Goal: Task Accomplishment & Management: Complete application form

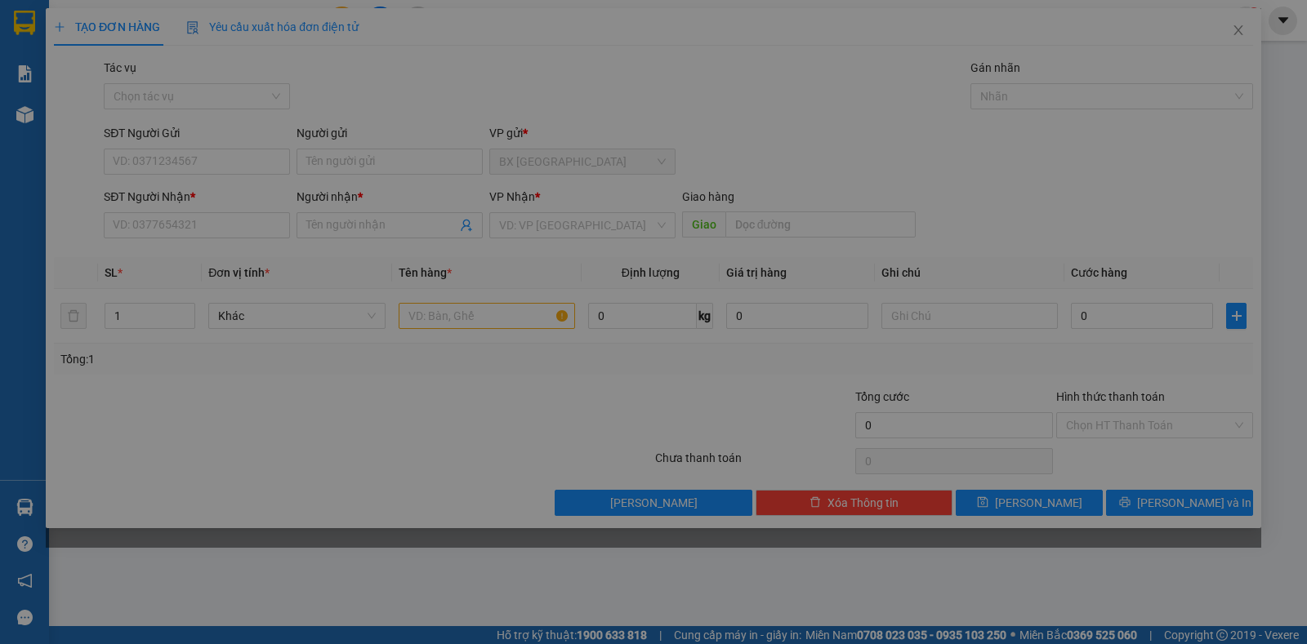
drag, startPoint x: 0, startPoint y: 0, endPoint x: 354, endPoint y: 96, distance: 367.4
click at [335, 25] on div "Cần tạo đơn hàng để có thể xuất hóa đơn điện tử Xác nhận tạo đơn hàng? Quay lại…" at bounding box center [653, 278] width 1215 height 540
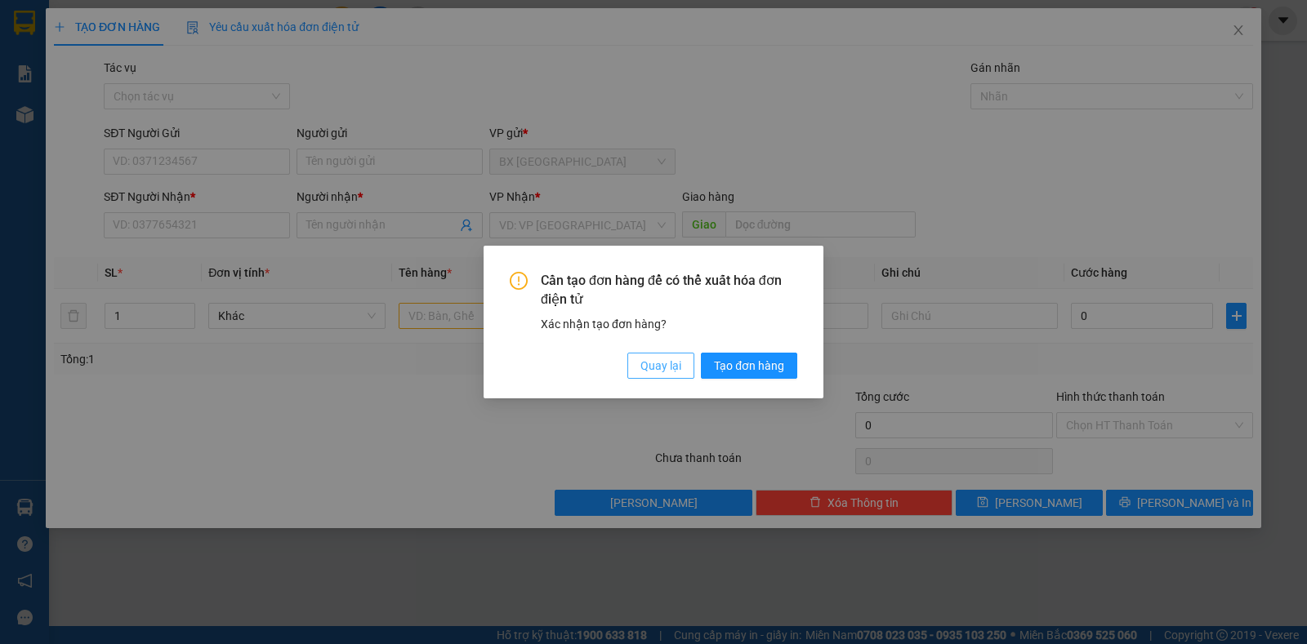
click at [659, 368] on span "Quay lại" at bounding box center [660, 366] width 41 height 18
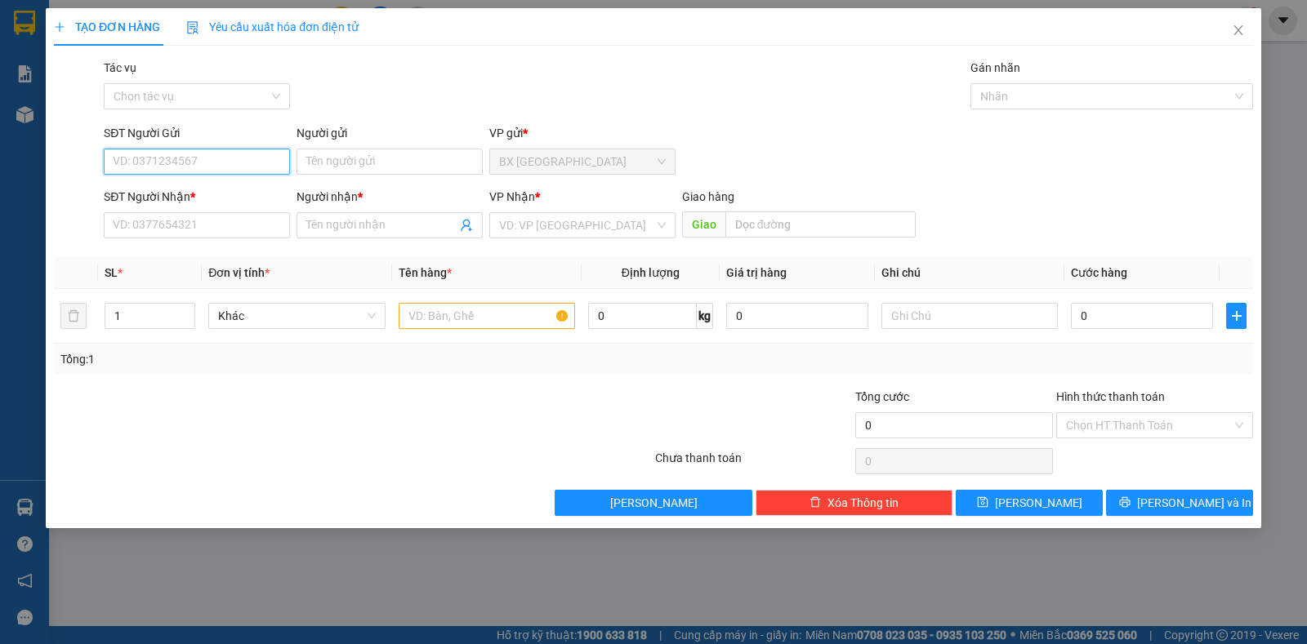
click at [116, 151] on input "SĐT Người Gửi" at bounding box center [197, 162] width 186 height 26
type input "0907143399"
click at [195, 182] on div "0907143399 - KHANH" at bounding box center [197, 194] width 186 height 26
type input "KHANH"
type input "0982331806"
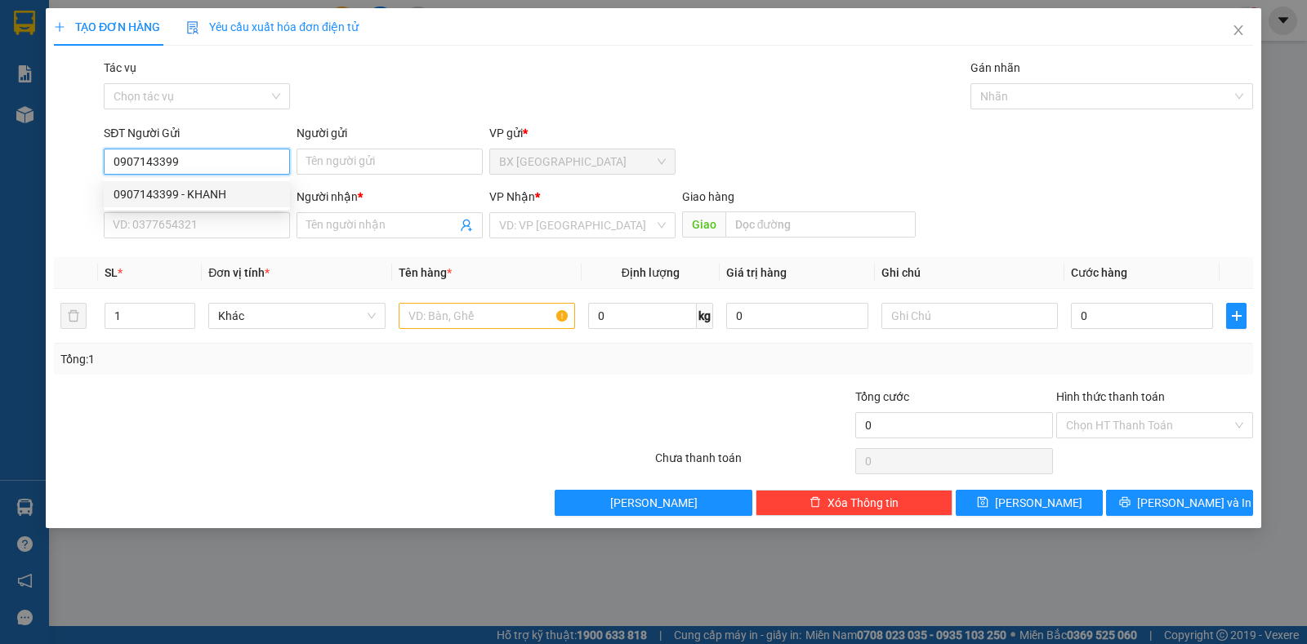
type input "HÀ"
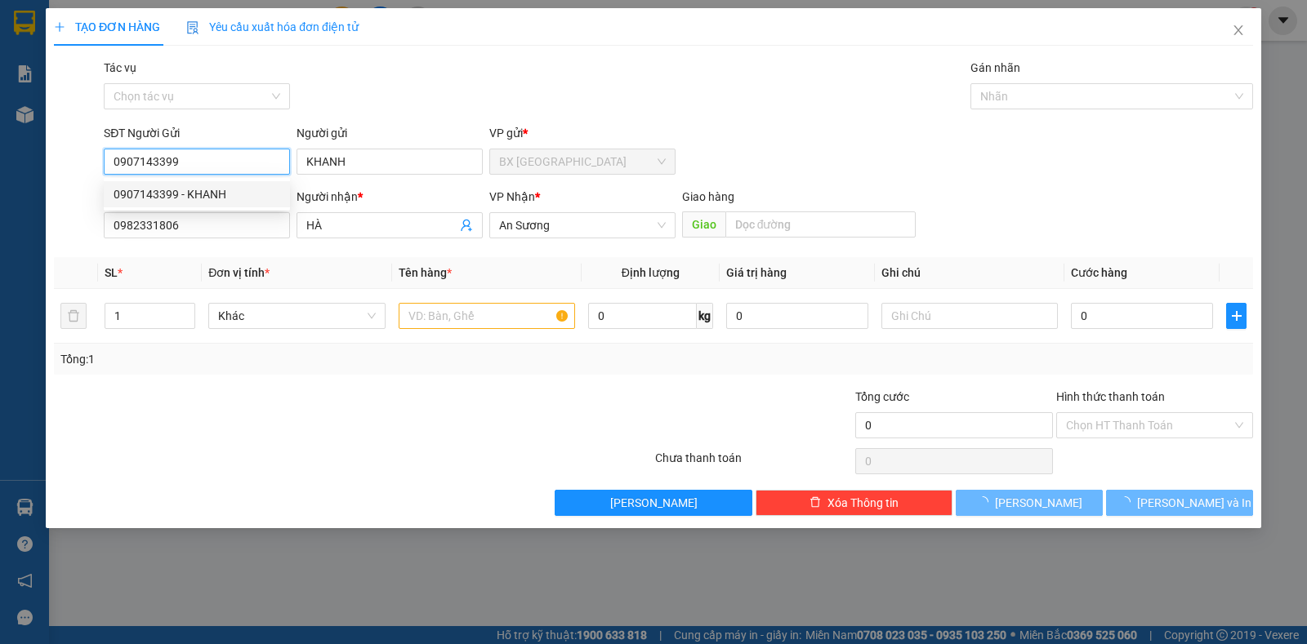
type input "40.000"
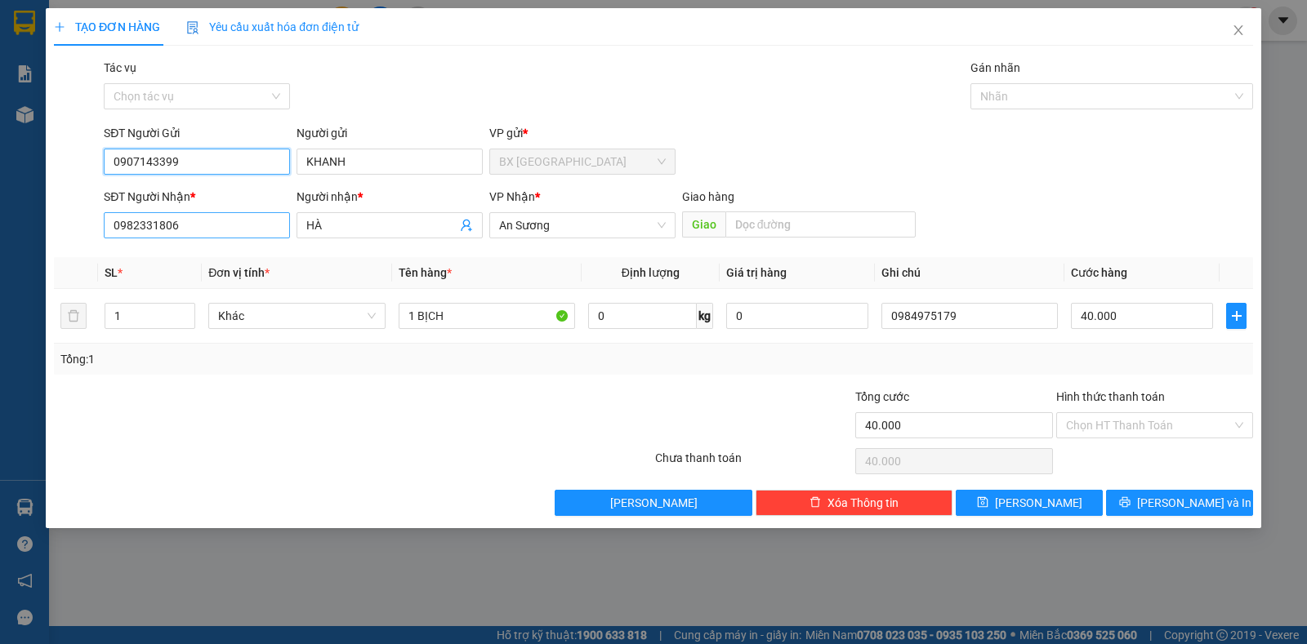
type input "0907143399"
click at [207, 225] on input "0982331806" at bounding box center [197, 225] width 186 height 26
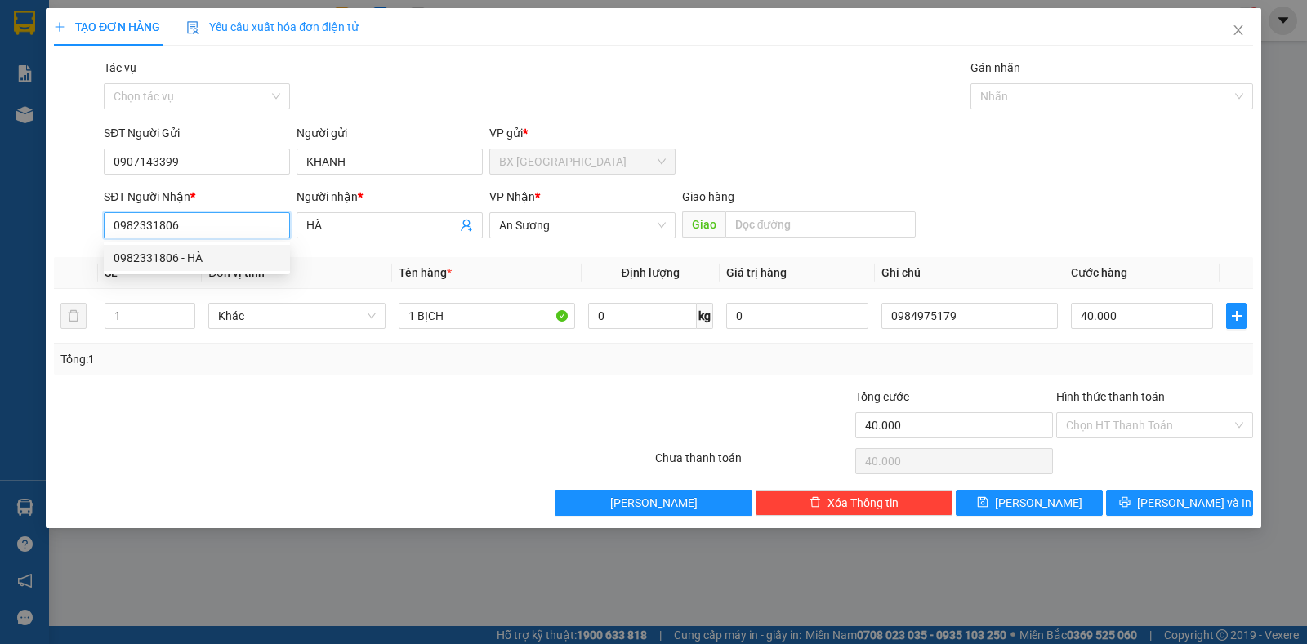
drag, startPoint x: 207, startPoint y: 225, endPoint x: 94, endPoint y: 225, distance: 113.5
click at [94, 225] on div "SĐT Người Nhận * 0982331806 Người nhận * HÀ VP Nhận * An Sương Giao hàng Giao" at bounding box center [653, 216] width 1202 height 57
type input "0987330513"
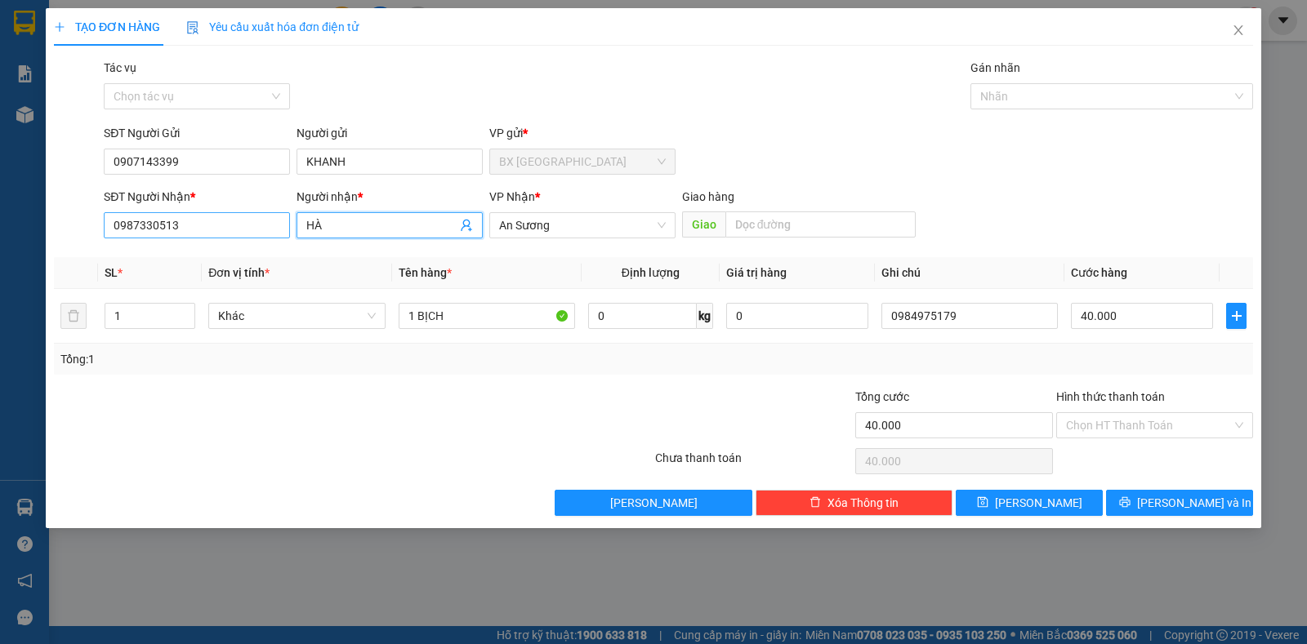
drag, startPoint x: 354, startPoint y: 225, endPoint x: 274, endPoint y: 221, distance: 79.3
click at [274, 221] on div "SĐT Người Nhận * 0987330513 Người nhận * HÀ HÀ VP Nhận * An Sương Giao hàng Giao" at bounding box center [678, 216] width 1156 height 57
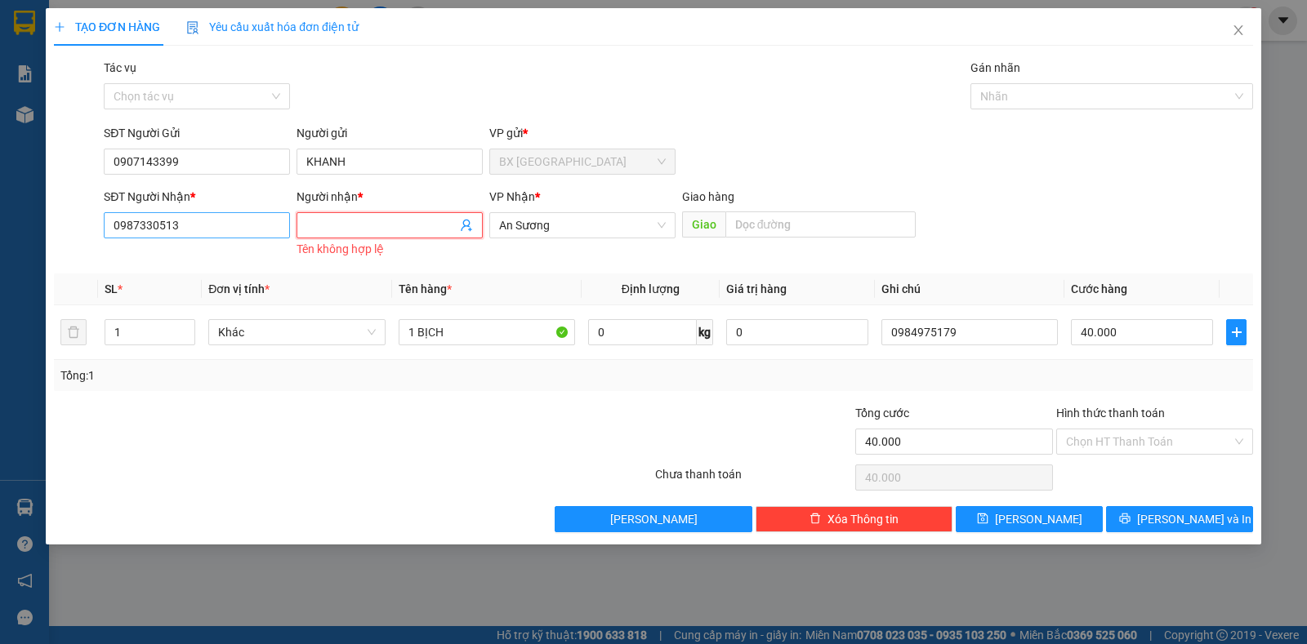
type input "l"
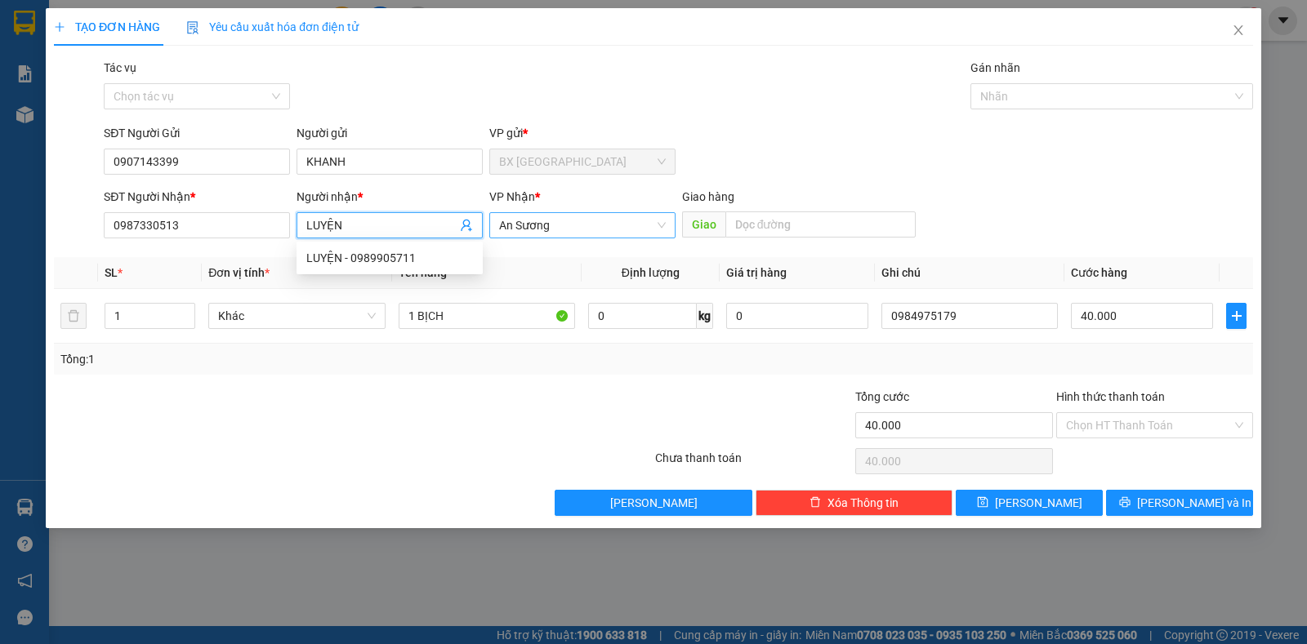
click at [550, 219] on span "An Sương" at bounding box center [582, 225] width 167 height 25
type input "LUYỆN"
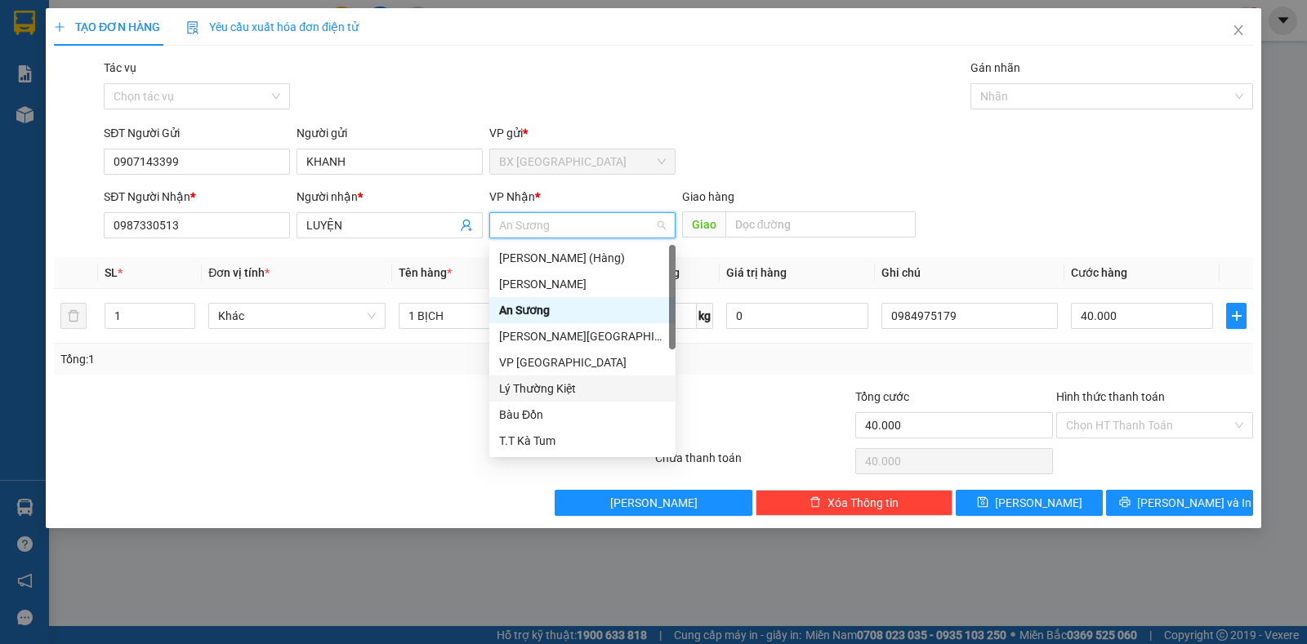
click at [538, 386] on div "Lý Thường Kiệt" at bounding box center [582, 389] width 167 height 18
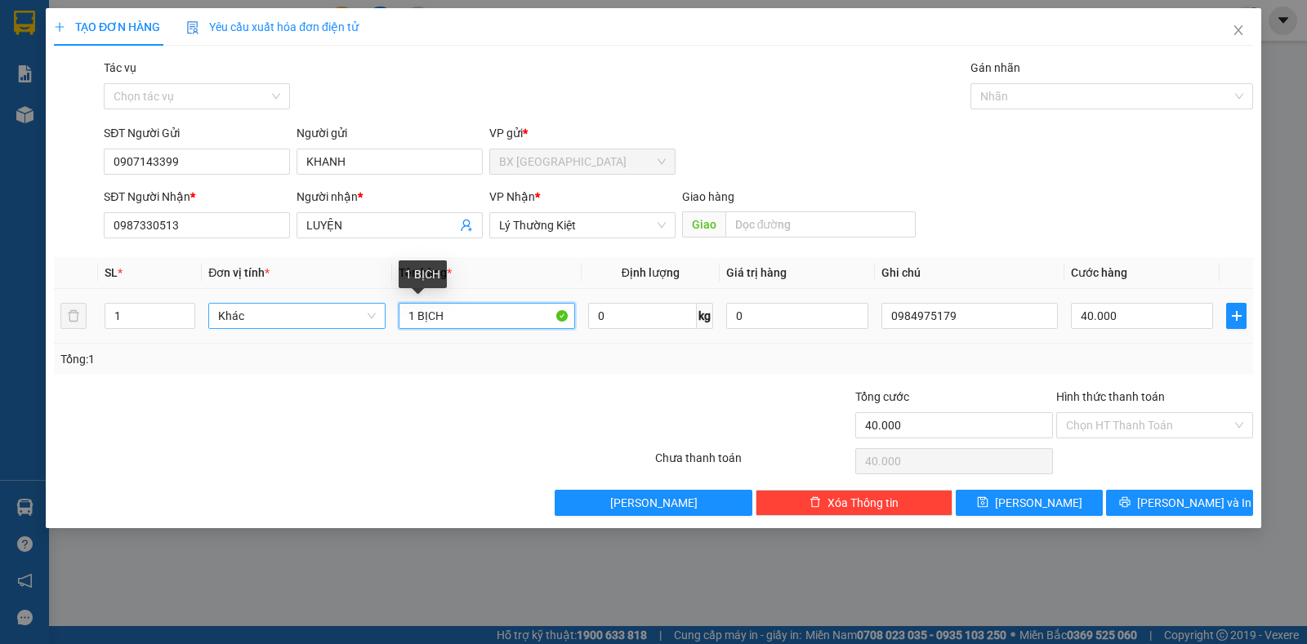
drag, startPoint x: 472, startPoint y: 310, endPoint x: 364, endPoint y: 320, distance: 108.3
click at [364, 320] on tr "1 Khác 1 BỊCH 0 kg 0 0984975179 40.000" at bounding box center [653, 316] width 1199 height 55
type input "1 THÙNG KHÔ"
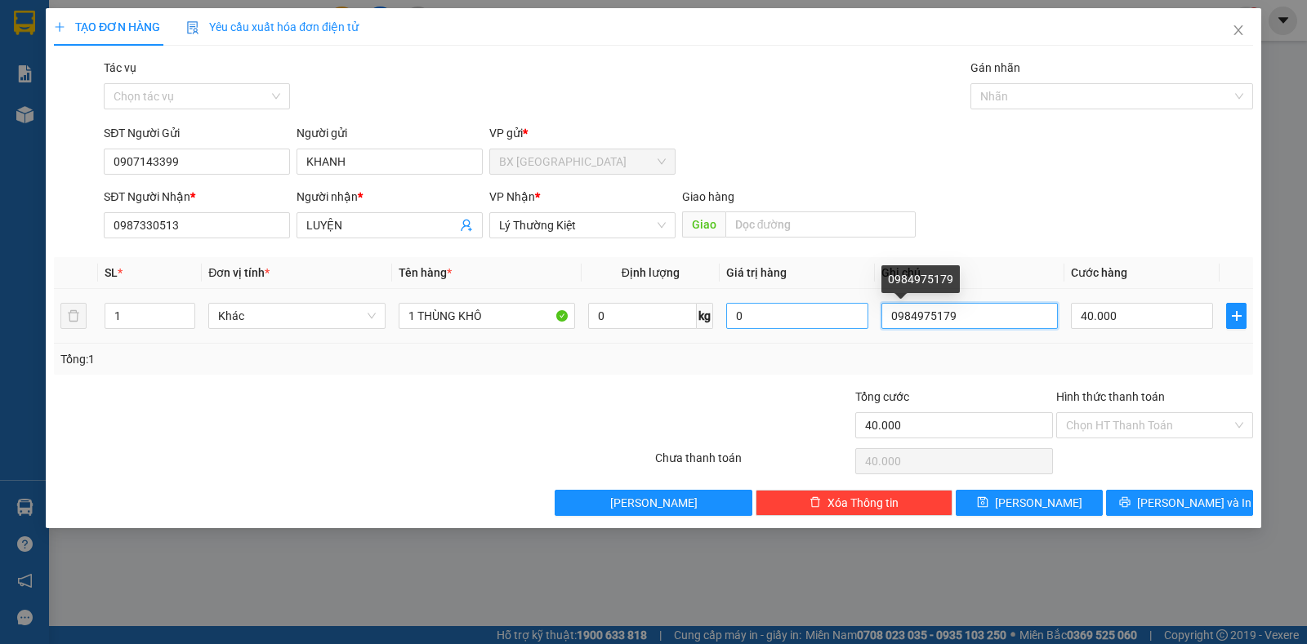
drag, startPoint x: 983, startPoint y: 316, endPoint x: 825, endPoint y: 323, distance: 157.8
click at [825, 323] on tr "1 Khác 1 THÙNG KHÔ 0 kg 0 0984975179 40.000" at bounding box center [653, 316] width 1199 height 55
click at [1124, 307] on input "40.000" at bounding box center [1142, 316] width 142 height 26
type input "3"
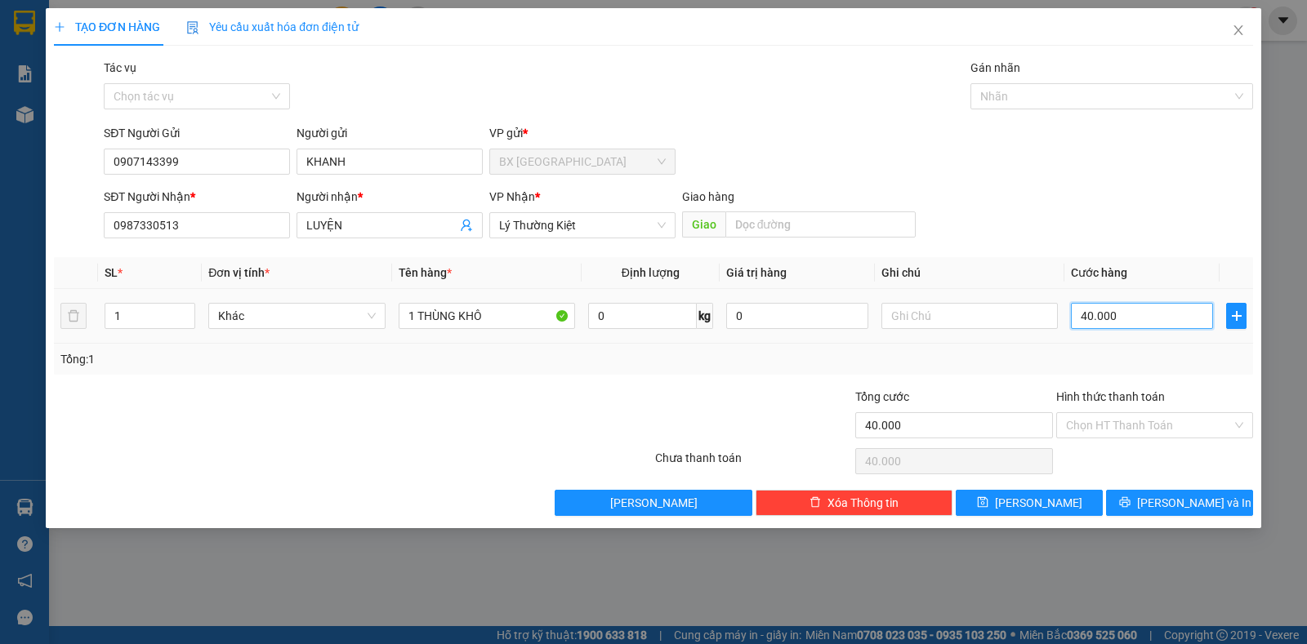
type input "3"
type input "30"
type input "30.000"
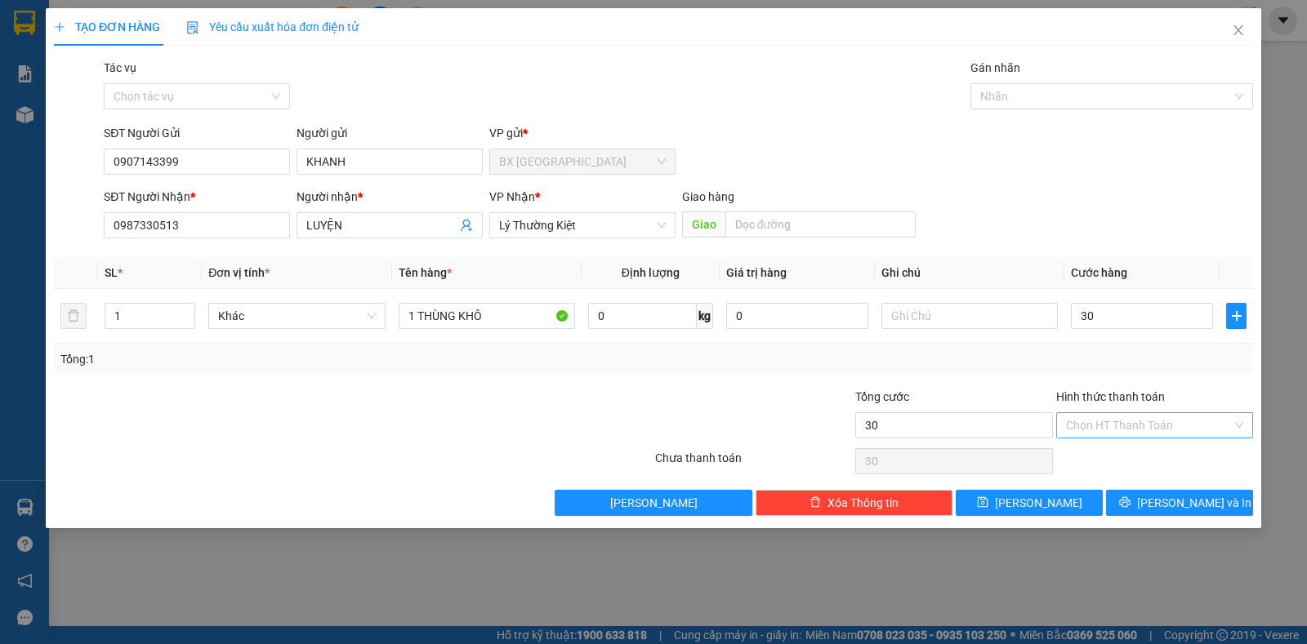
type input "30.000"
click at [1114, 428] on input "Hình thức thanh toán" at bounding box center [1149, 425] width 166 height 25
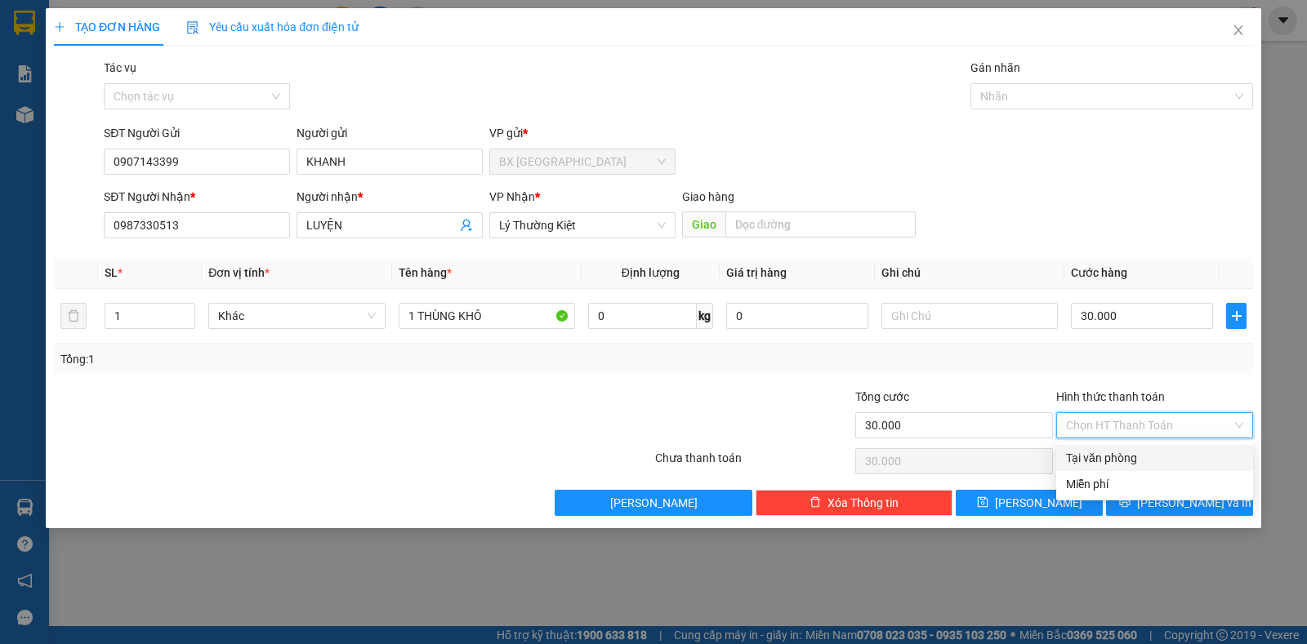
click at [1116, 457] on div "Tại văn phòng" at bounding box center [1154, 458] width 177 height 18
type input "0"
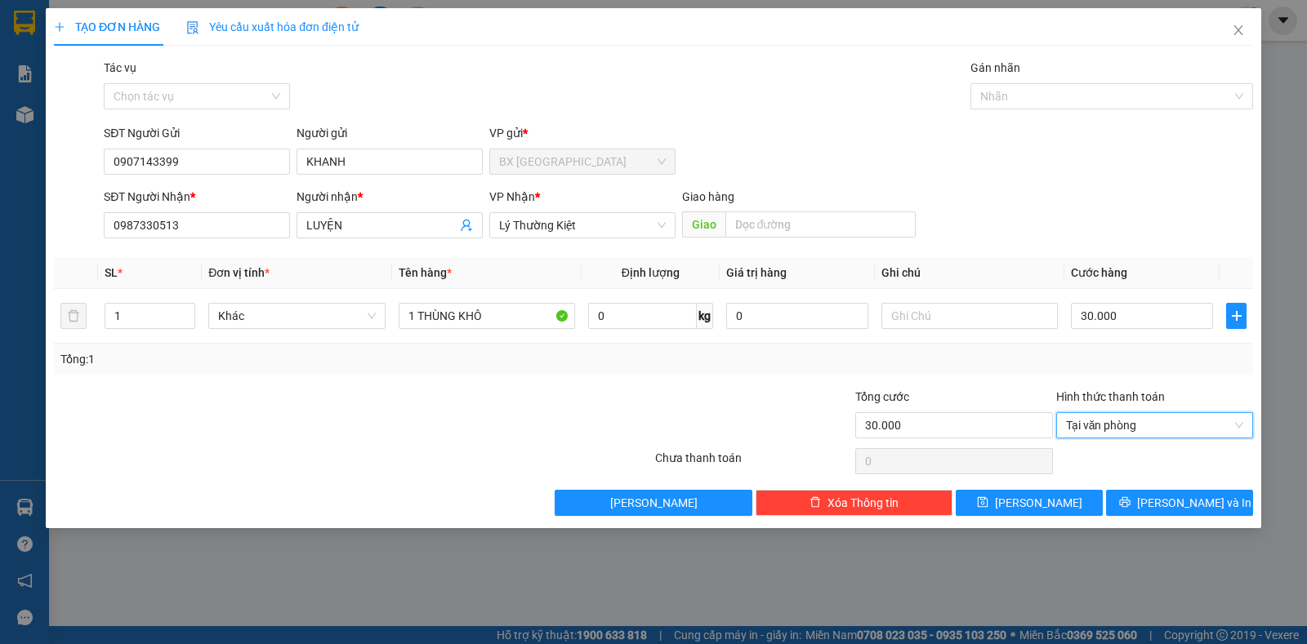
click at [1157, 516] on div "TẠO ĐƠN HÀNG Yêu cầu xuất hóa đơn điện tử Transit Pickup Surcharge Ids Transit …" at bounding box center [653, 268] width 1215 height 520
click at [1130, 507] on icon "printer" at bounding box center [1124, 502] width 11 height 11
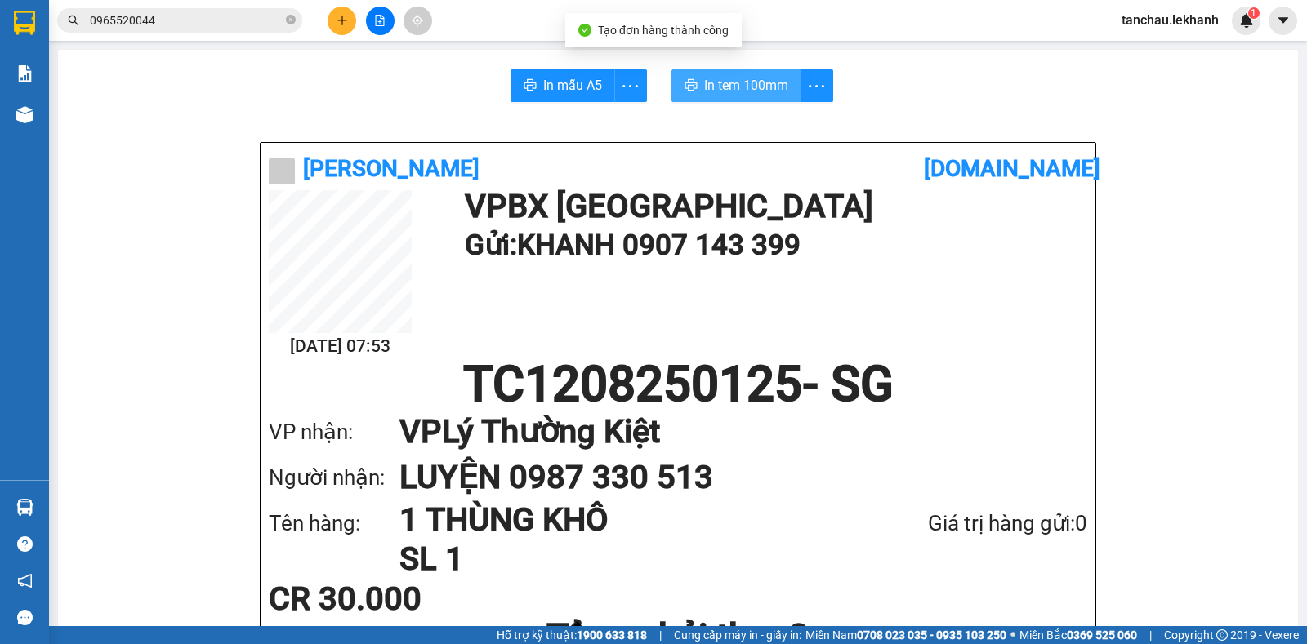
click at [695, 78] on button "In tem 100mm" at bounding box center [736, 85] width 130 height 33
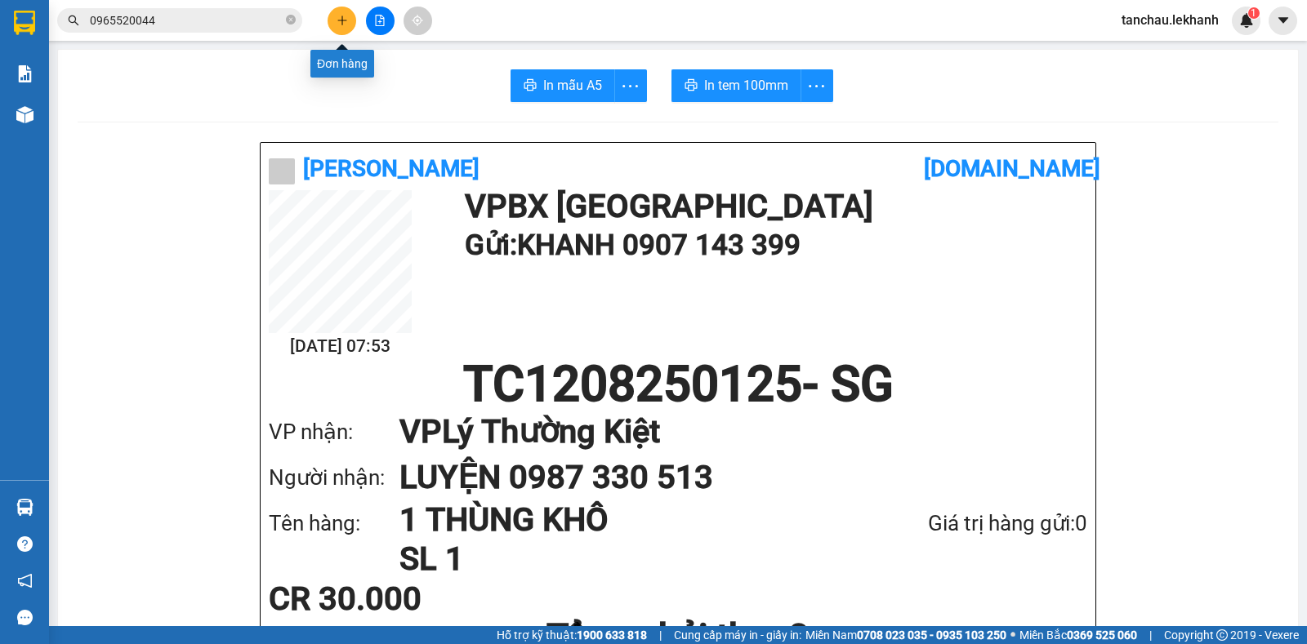
click at [346, 25] on icon "plus" at bounding box center [342, 20] width 11 height 11
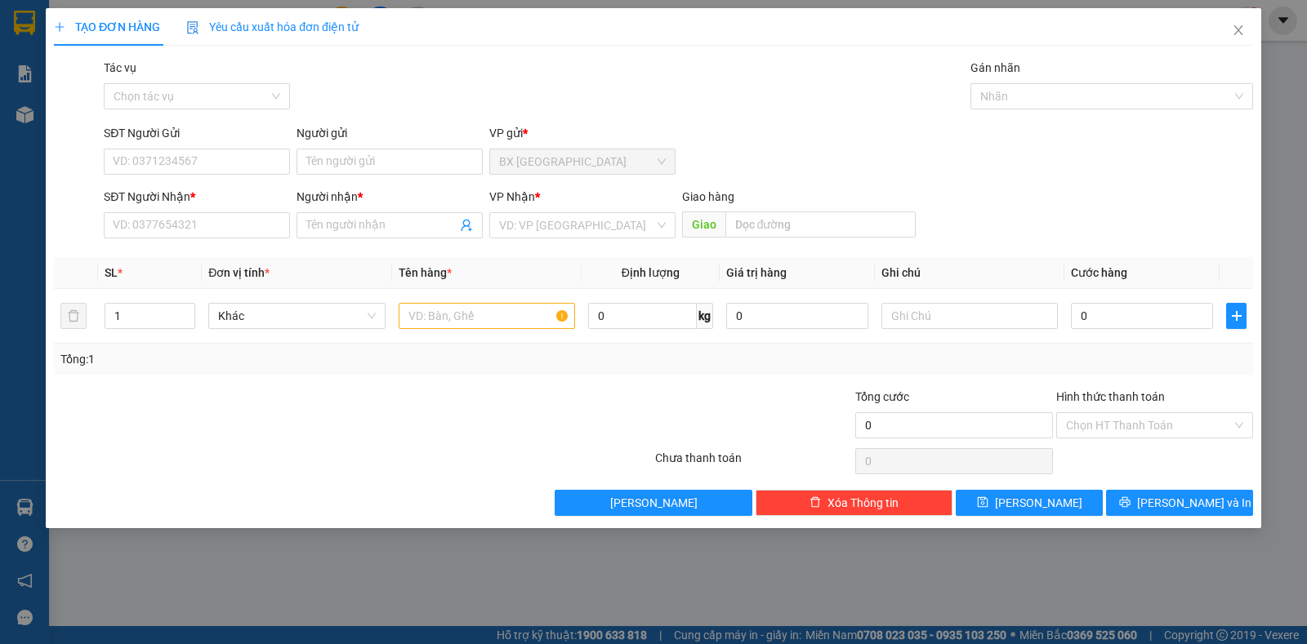
click at [191, 239] on div "SĐT Người Nhận * VD: 0377654321" at bounding box center [197, 216] width 186 height 57
click at [197, 214] on input "SĐT Người Nhận *" at bounding box center [197, 225] width 186 height 26
click at [151, 256] on div "0397342722 - LINH" at bounding box center [197, 258] width 167 height 18
type input "0397342722"
type input "LINH"
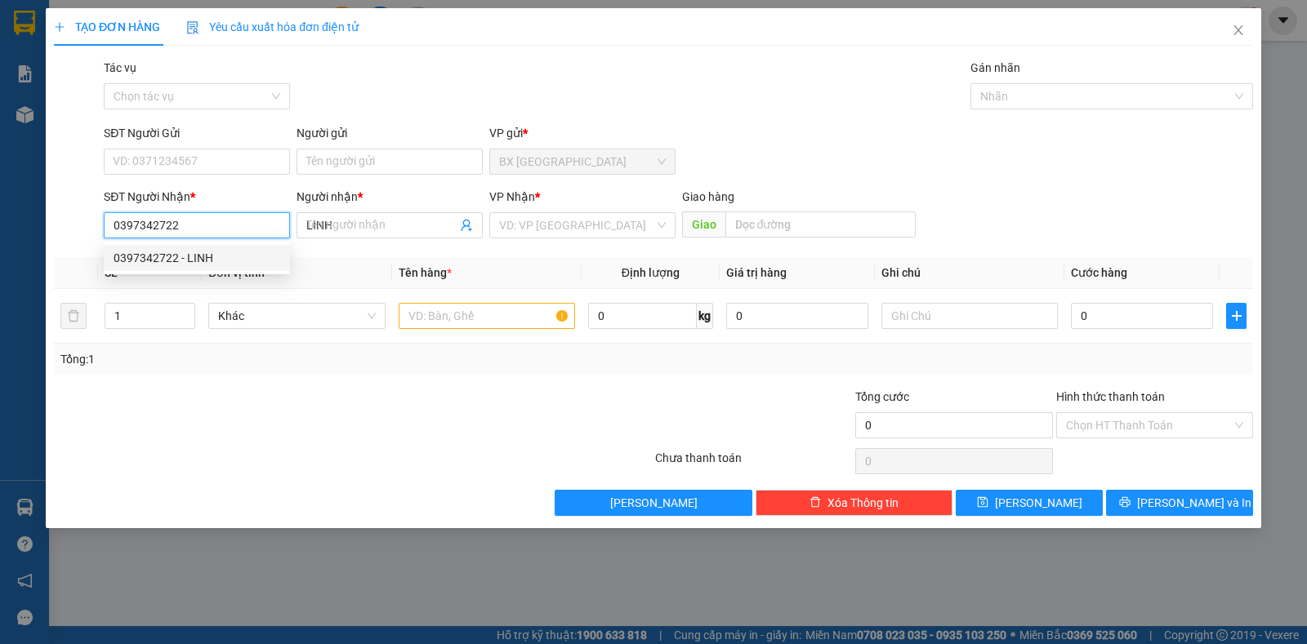
type input "30.000"
type input "0397342722"
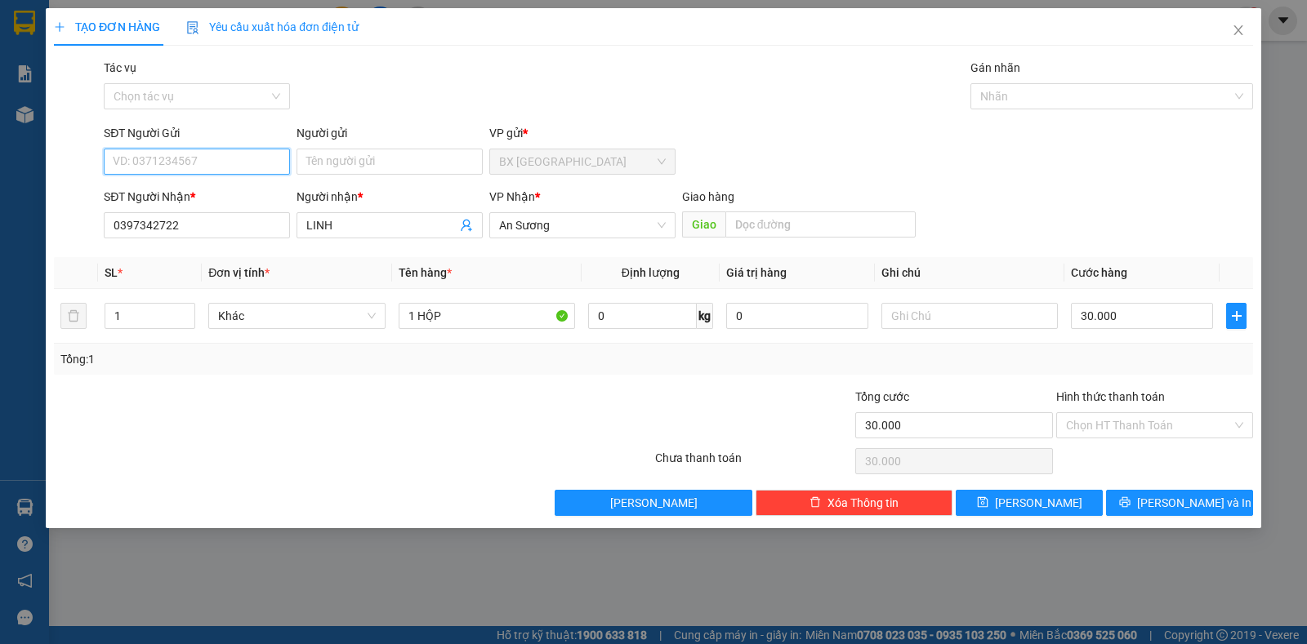
click at [195, 158] on input "SĐT Người Gửi" at bounding box center [197, 162] width 186 height 26
click at [172, 192] on div "0948559559 - TUẤN" at bounding box center [197, 194] width 167 height 18
type input "0948559559"
type input "TUẤN"
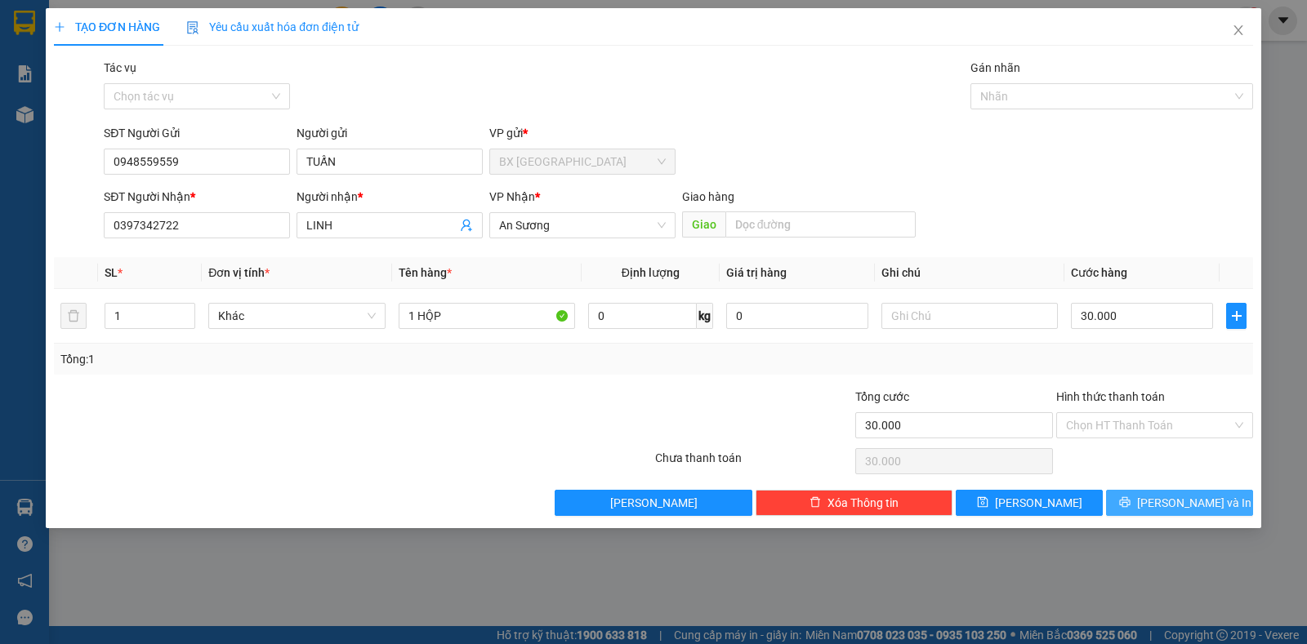
click at [1170, 497] on span "[PERSON_NAME] và In" at bounding box center [1194, 503] width 114 height 18
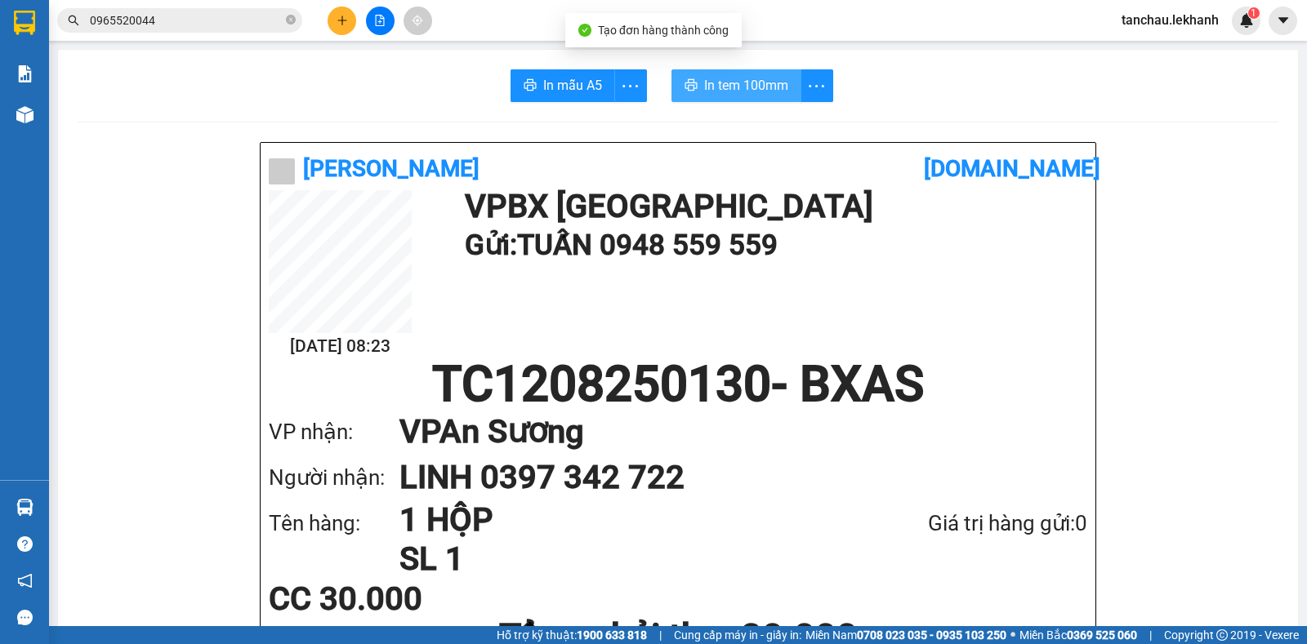
click at [732, 84] on span "In tem 100mm" at bounding box center [746, 85] width 84 height 20
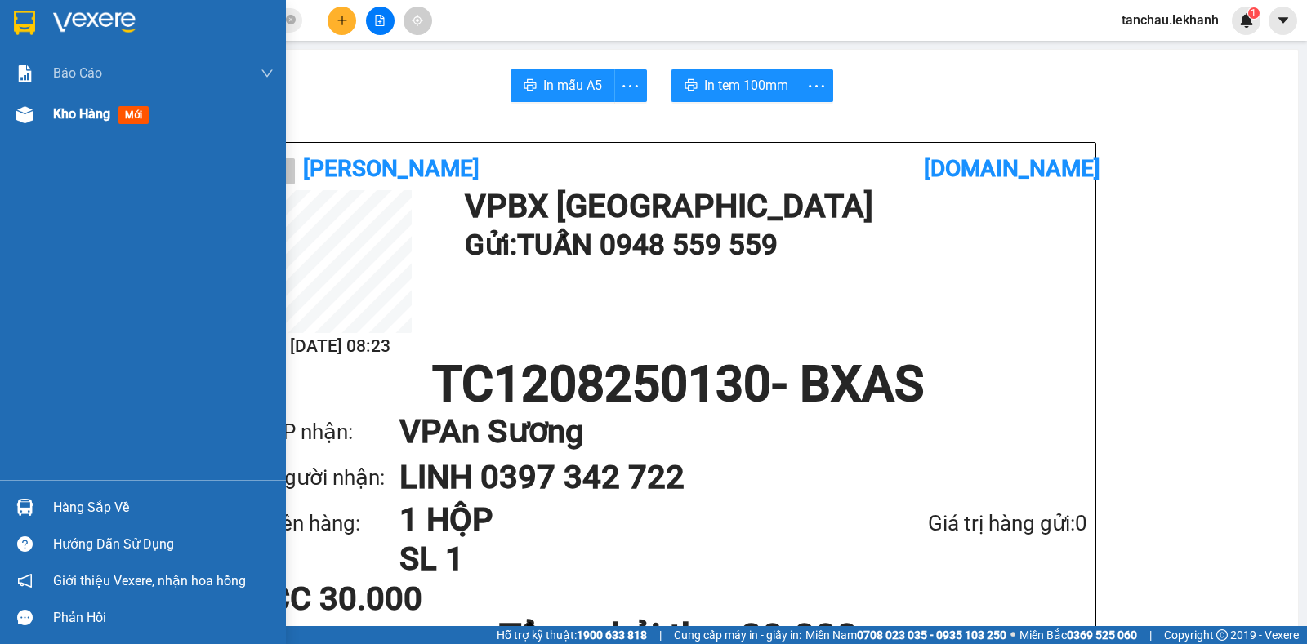
click at [105, 113] on span "Kho hàng" at bounding box center [81, 114] width 57 height 16
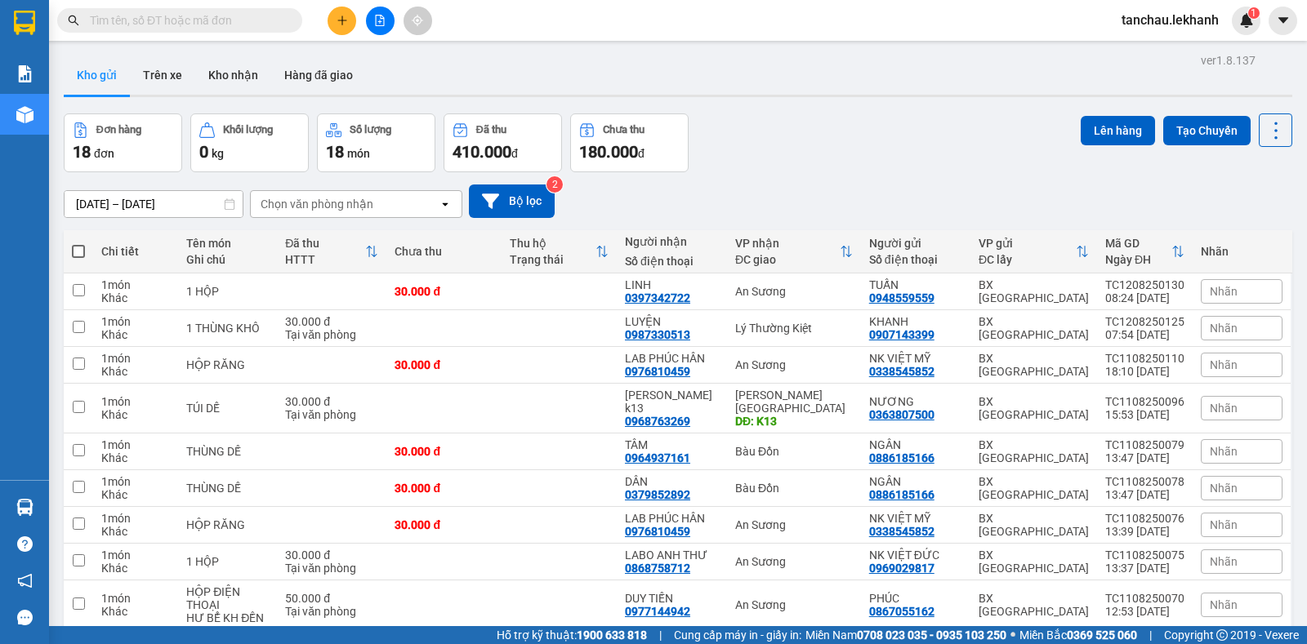
click at [334, 28] on button at bounding box center [342, 21] width 29 height 29
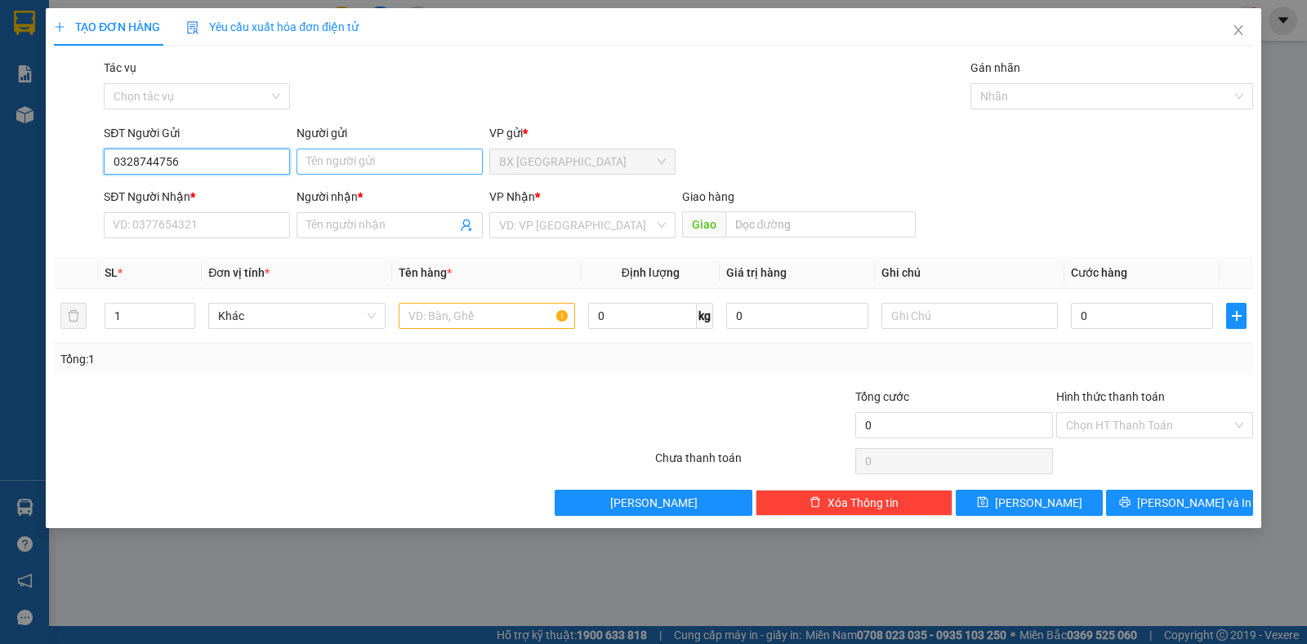
type input "0328744756"
click at [358, 154] on input "Người gửi" at bounding box center [390, 162] width 186 height 26
click at [223, 236] on input "SĐT Người Nhận *" at bounding box center [197, 225] width 186 height 26
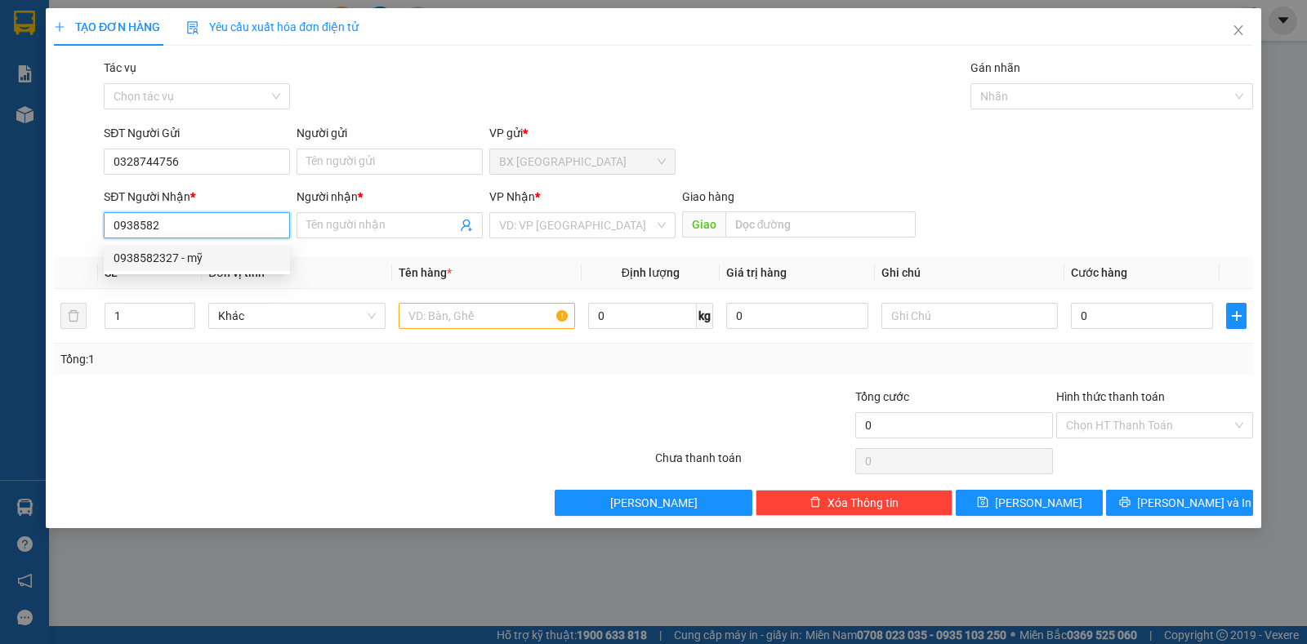
click at [138, 263] on div "0938582327 - mỹ" at bounding box center [197, 258] width 167 height 18
type input "0938582327"
type input "mỹ"
type input "30.000"
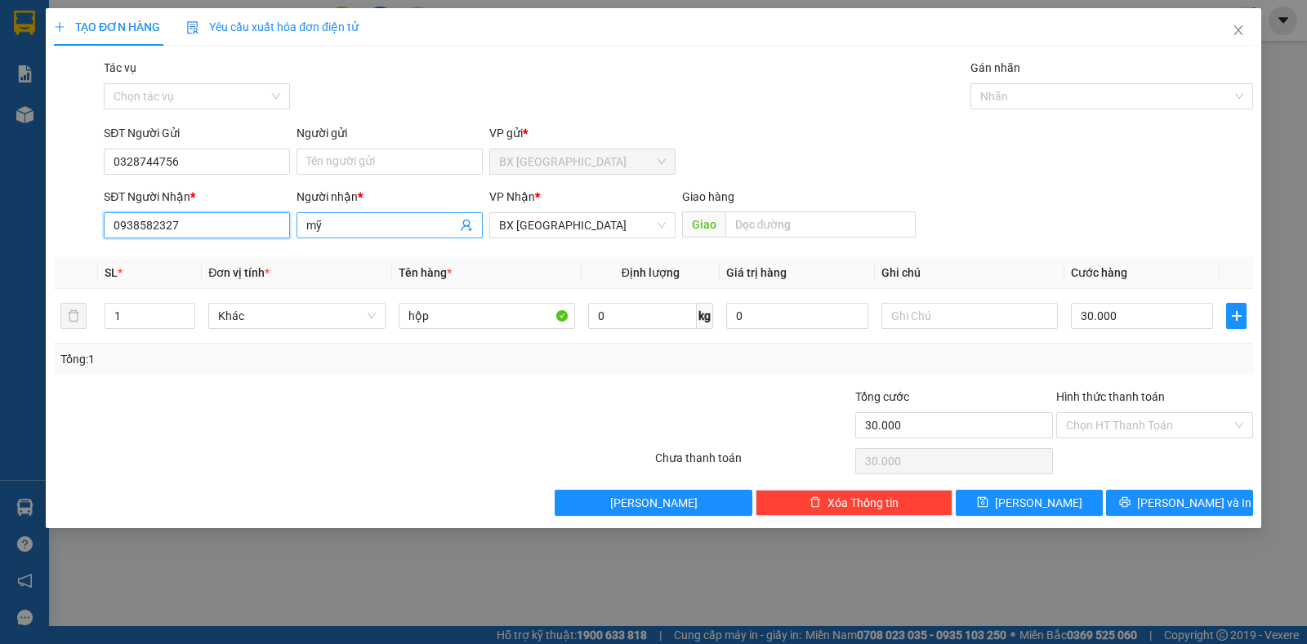
type input "0938582327"
drag, startPoint x: 348, startPoint y: 221, endPoint x: 289, endPoint y: 217, distance: 59.0
click at [289, 217] on div "SĐT Người Nhận * 0938582327 Người nhận * mỹ mỹ VP Nhận * BX Tân Châu Giao hàng …" at bounding box center [678, 216] width 1156 height 57
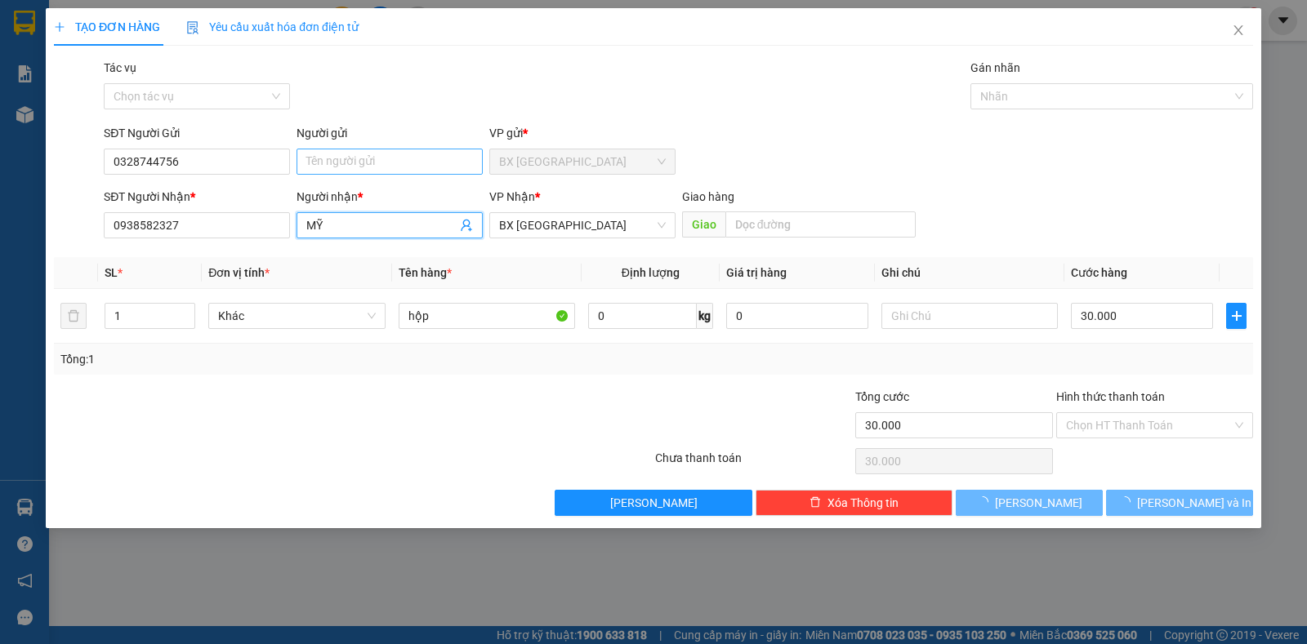
type input "MỸ"
click at [341, 163] on input "Người gửi" at bounding box center [390, 162] width 186 height 26
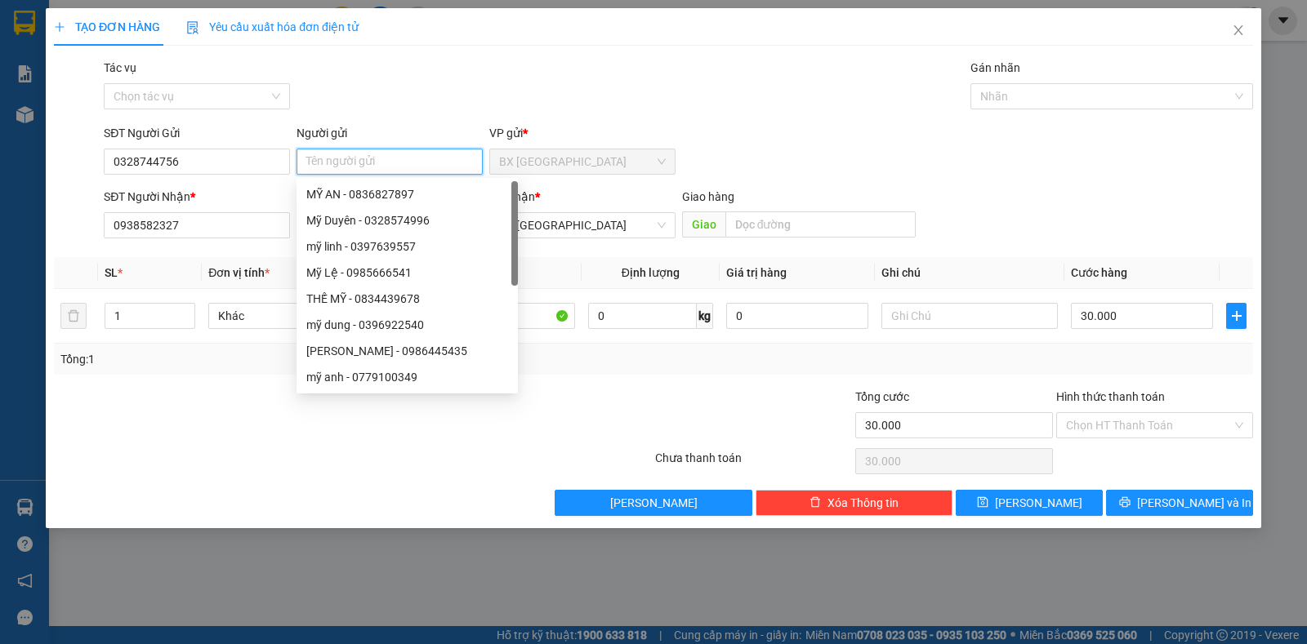
type input "D"
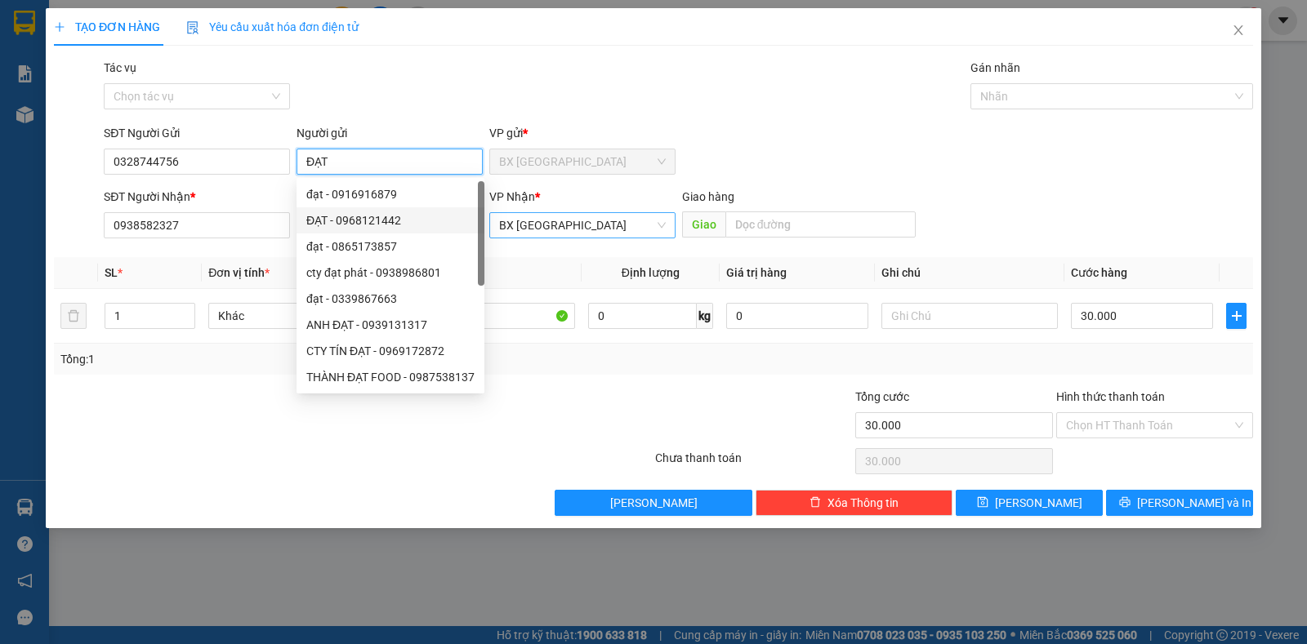
click at [551, 229] on span "BX [GEOGRAPHIC_DATA]" at bounding box center [582, 225] width 167 height 25
type input "ĐẠT"
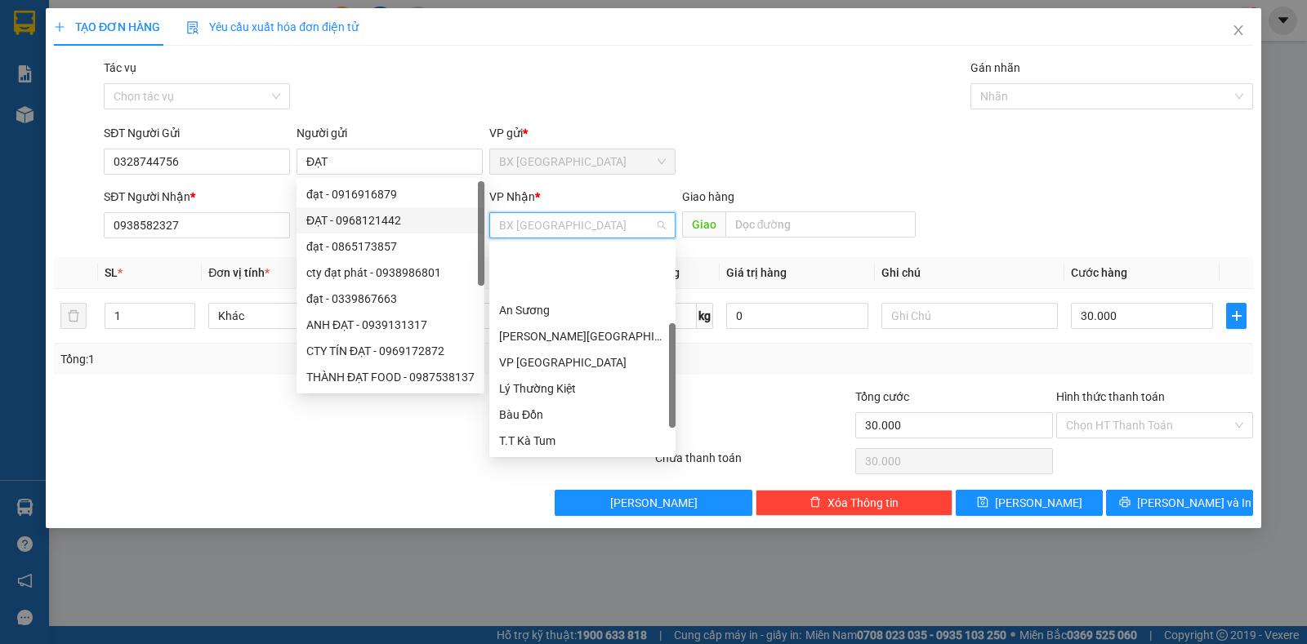
scroll to position [78, 0]
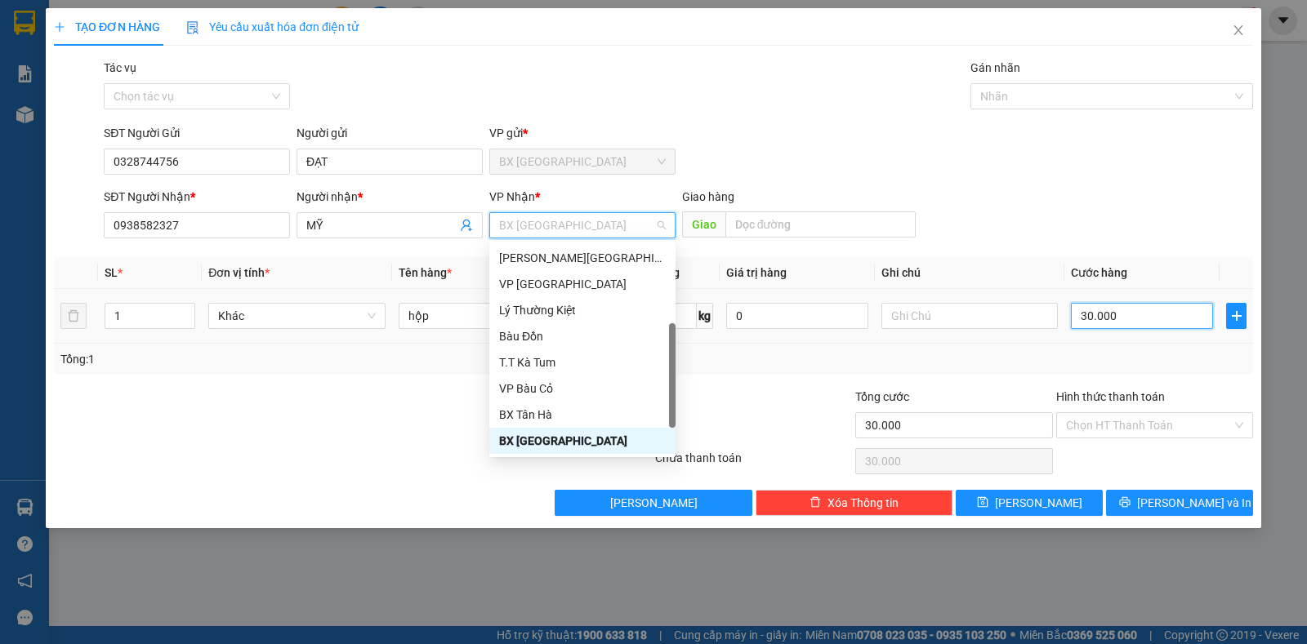
click at [1142, 312] on input "30.000" at bounding box center [1142, 316] width 142 height 26
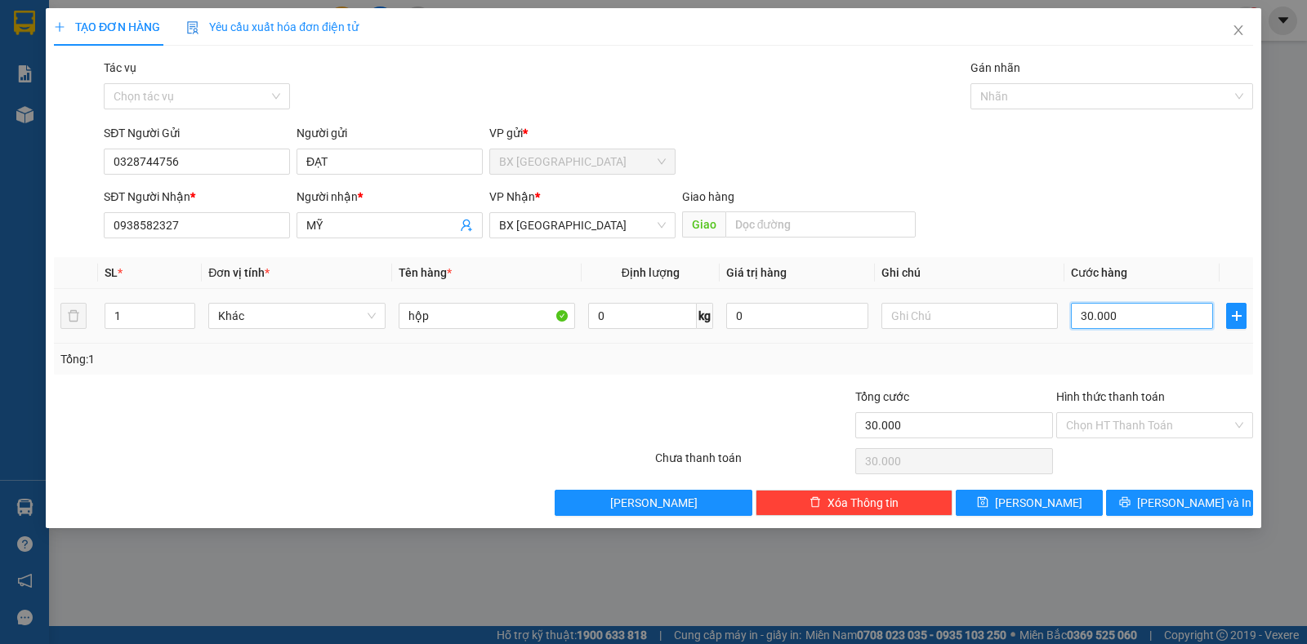
type input "4"
type input "40"
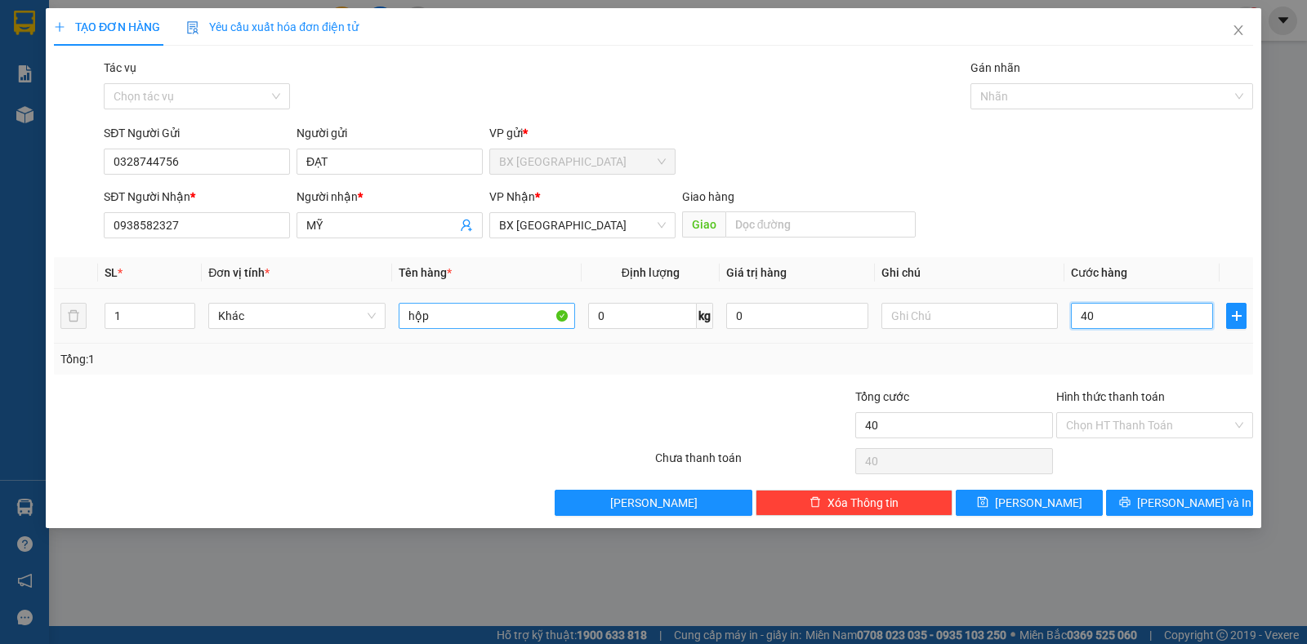
type input "40"
type input "40.000"
drag, startPoint x: 467, startPoint y: 315, endPoint x: 352, endPoint y: 320, distance: 115.3
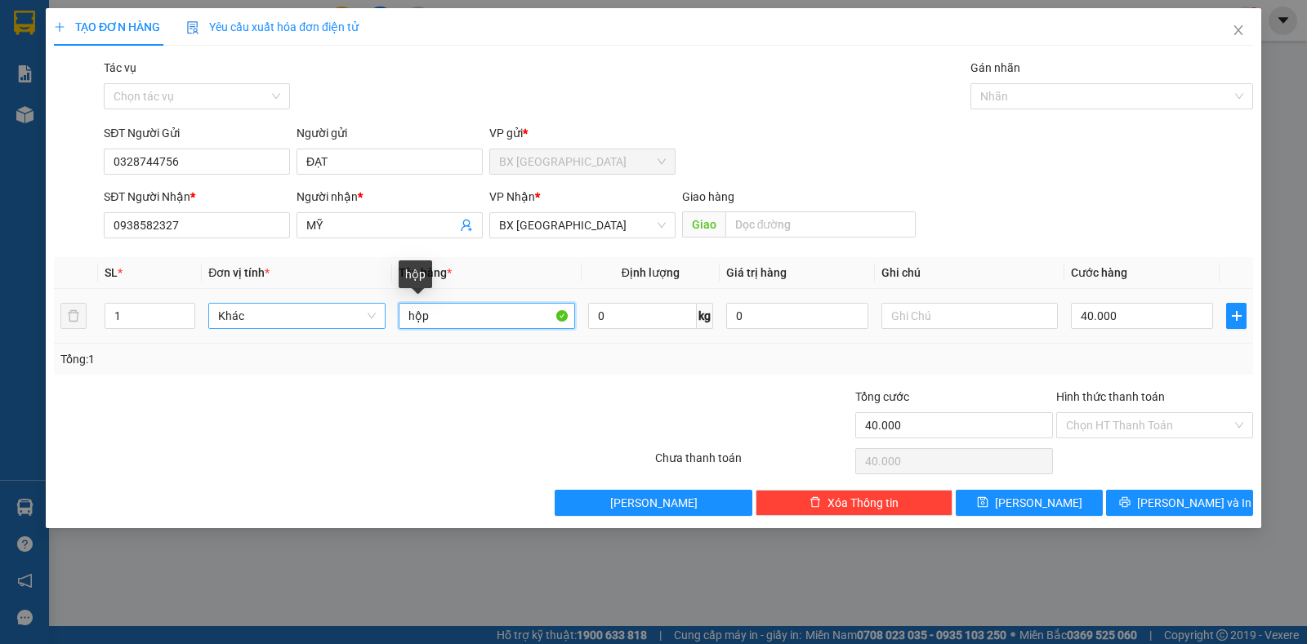
click at [352, 320] on tr "1 Khác hộp 0 kg 0 40.000" at bounding box center [653, 316] width 1199 height 55
type input "THÙNG"
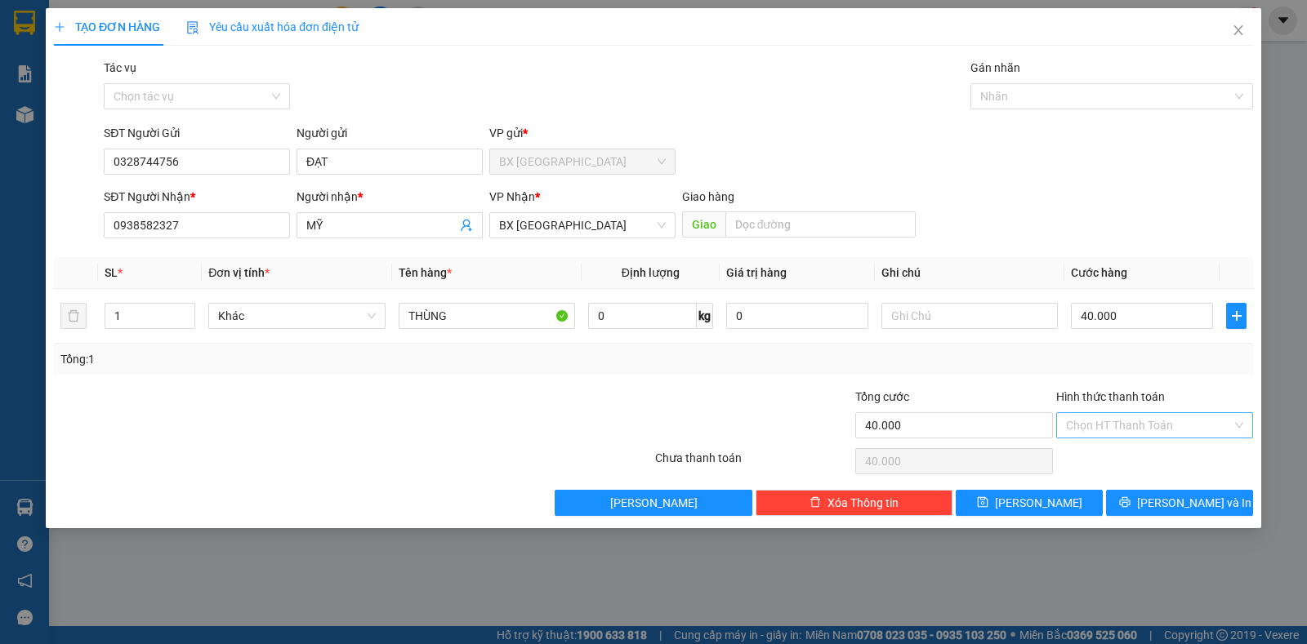
click at [1140, 419] on input "Hình thức thanh toán" at bounding box center [1149, 425] width 166 height 25
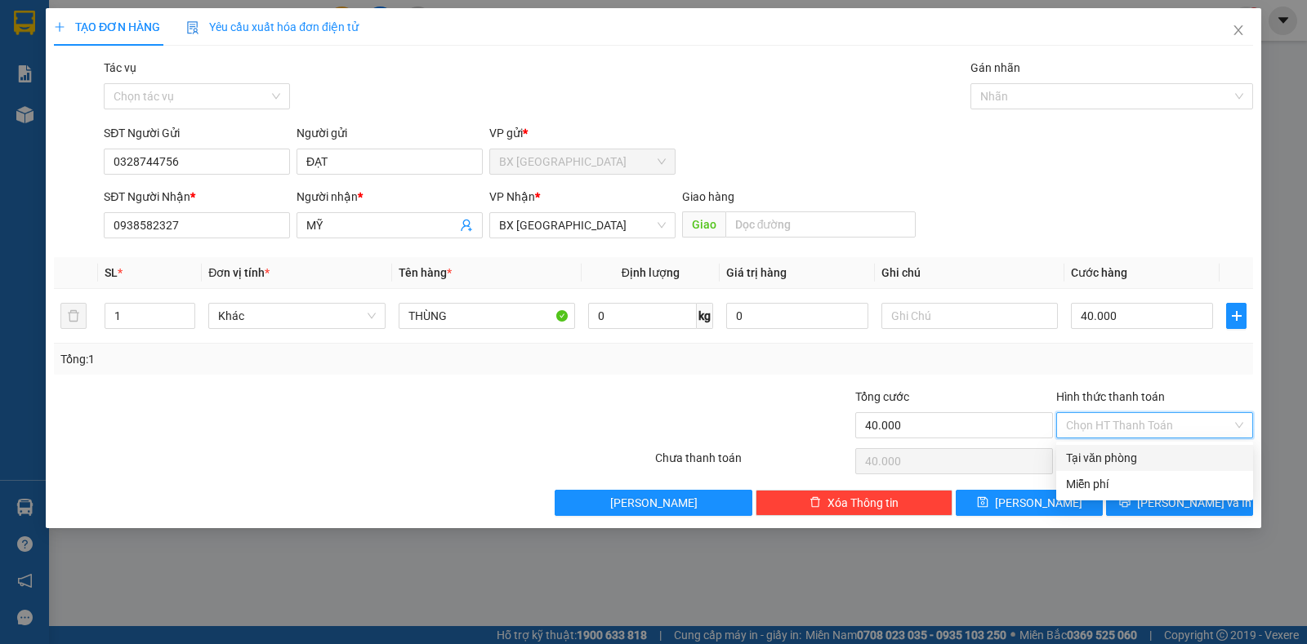
click at [1105, 444] on div "Transit Pickup Surcharge Ids Transit Deliver Surcharge Ids Transit Deliver Surc…" at bounding box center [653, 287] width 1199 height 457
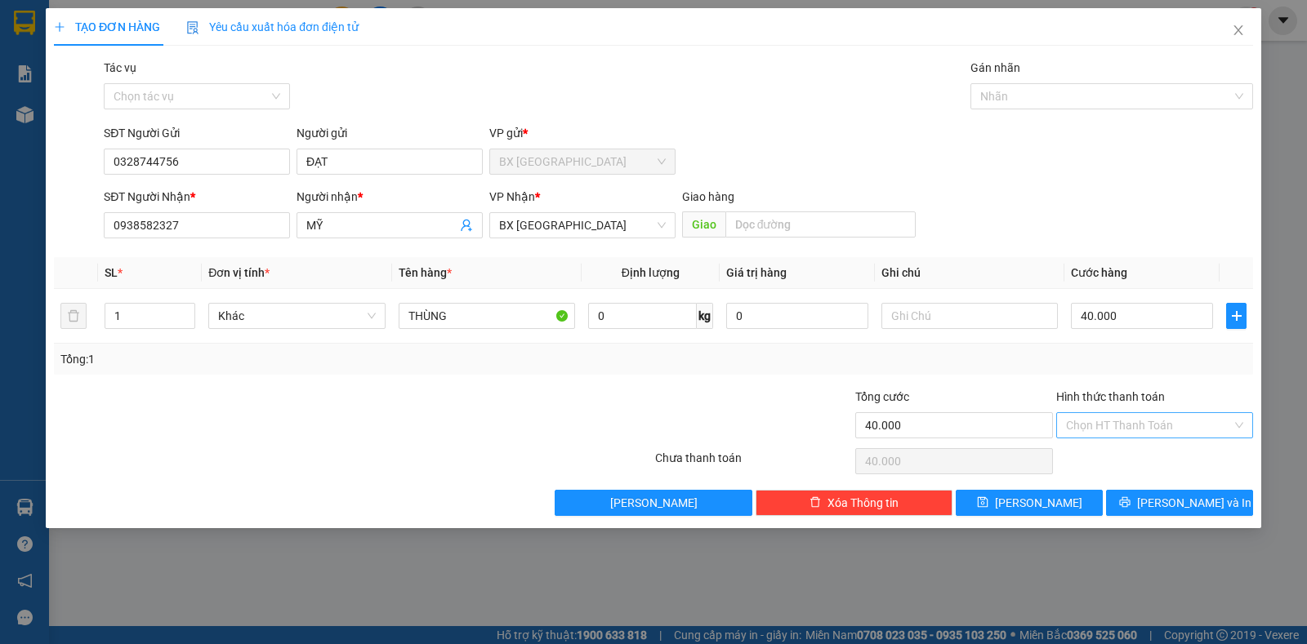
click at [1123, 426] on input "Hình thức thanh toán" at bounding box center [1149, 425] width 166 height 25
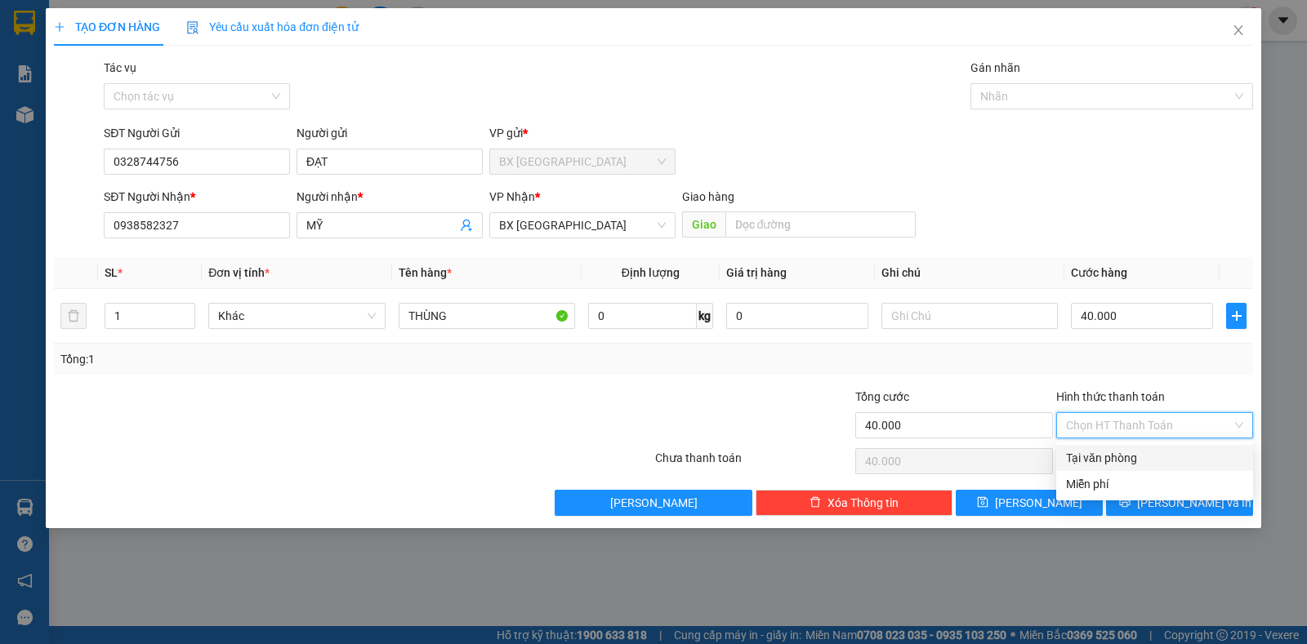
drag, startPoint x: 1123, startPoint y: 457, endPoint x: 1143, endPoint y: 488, distance: 36.7
click at [1124, 457] on div "Tại văn phòng" at bounding box center [1154, 458] width 177 height 18
type input "0"
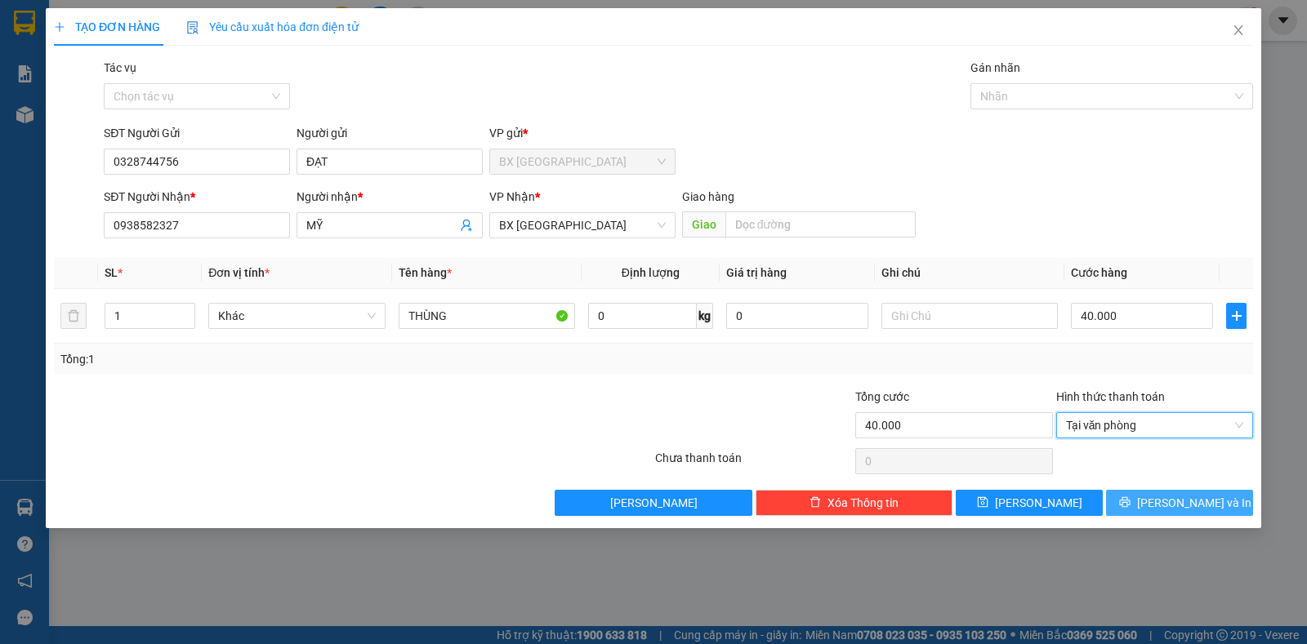
click at [1156, 513] on button "[PERSON_NAME] và In" at bounding box center [1179, 503] width 147 height 26
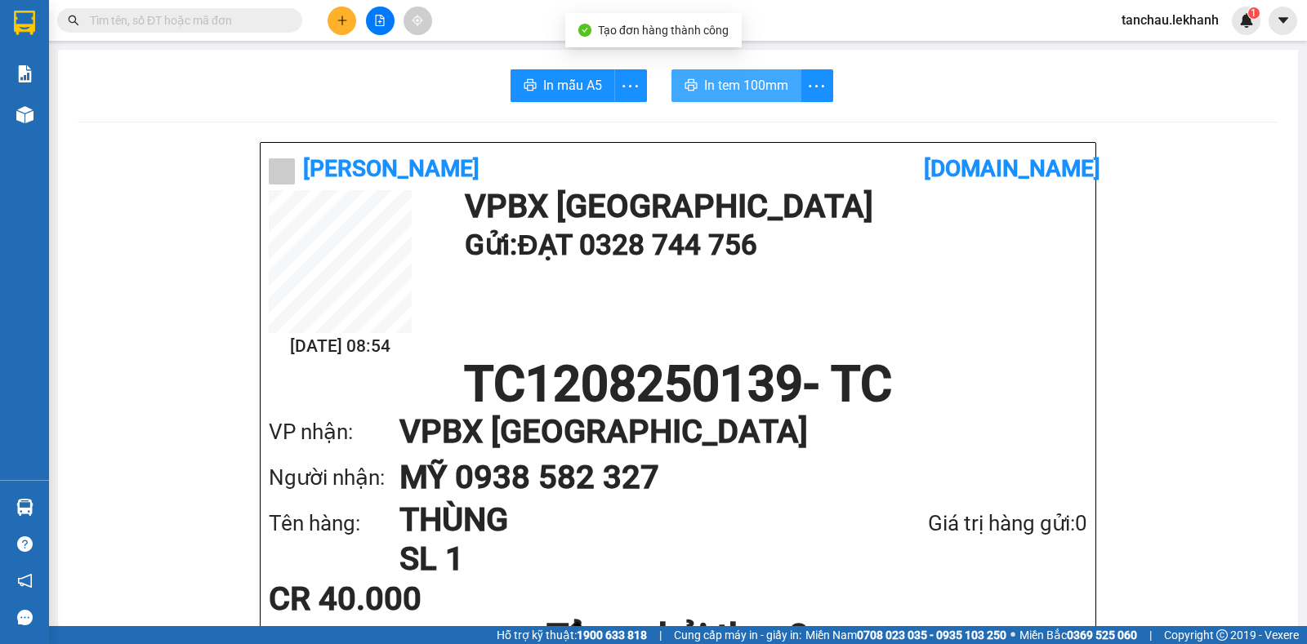
click at [712, 82] on span "In tem 100mm" at bounding box center [746, 85] width 84 height 20
click at [341, 16] on icon "plus" at bounding box center [342, 20] width 11 height 11
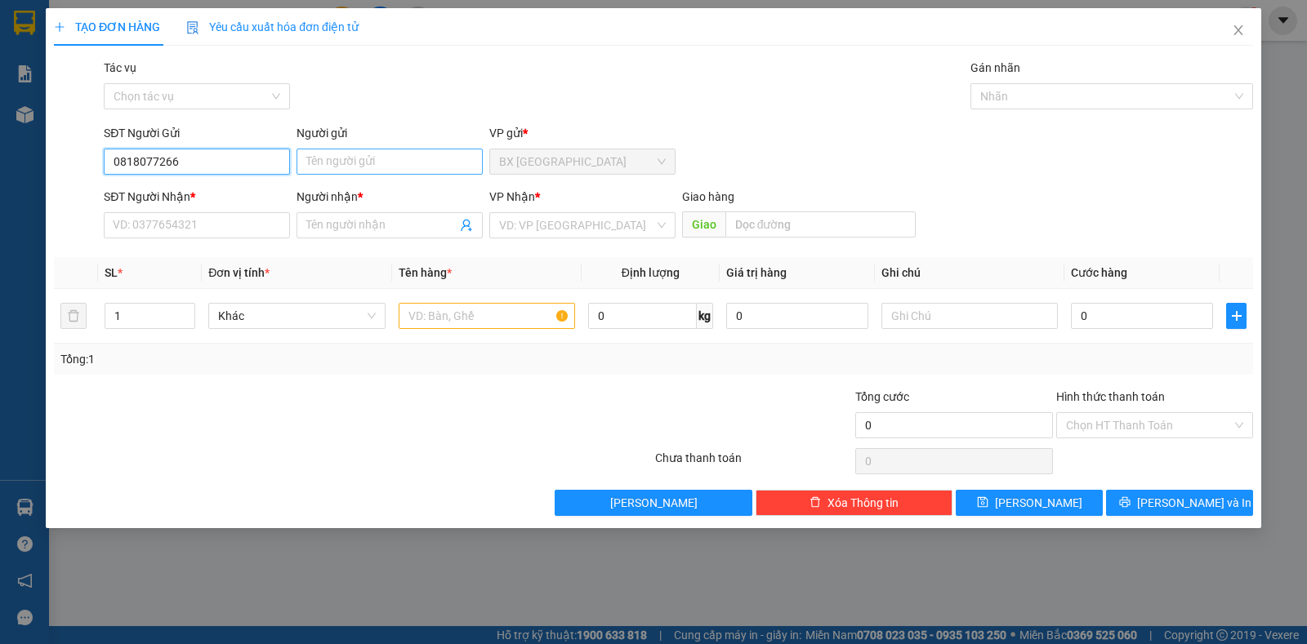
type input "0818077266"
drag, startPoint x: 328, startPoint y: 157, endPoint x: 337, endPoint y: 160, distance: 9.6
click at [337, 160] on input "Người gửi" at bounding box center [390, 162] width 186 height 26
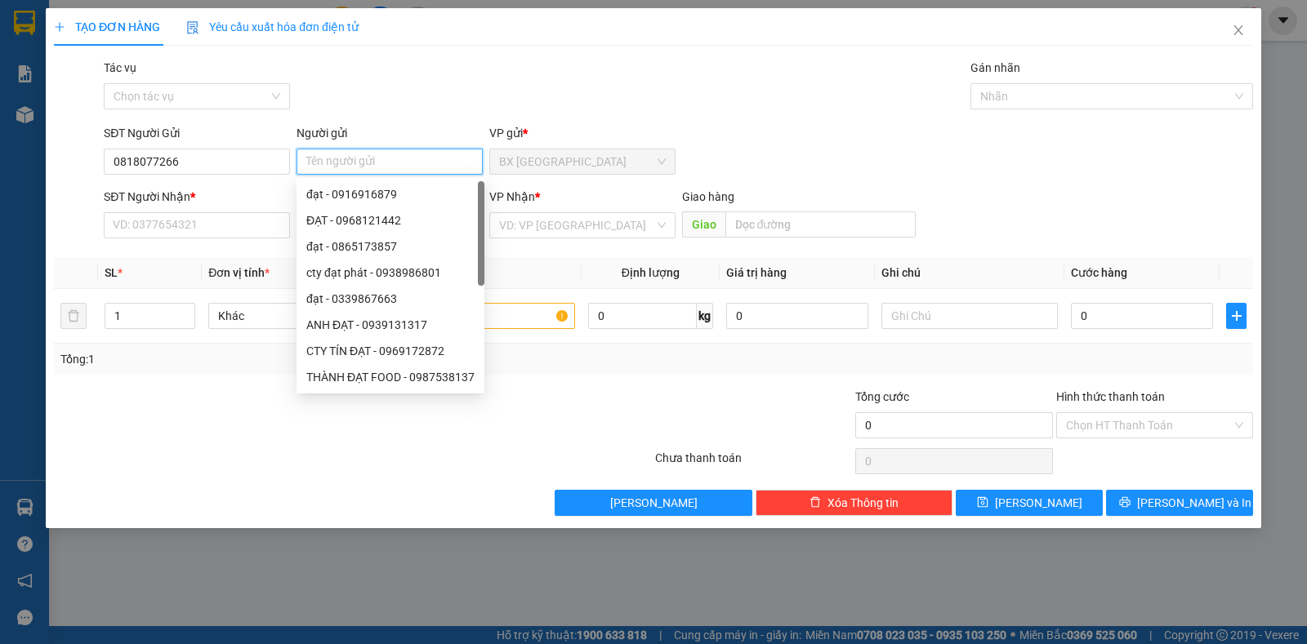
type input "S"
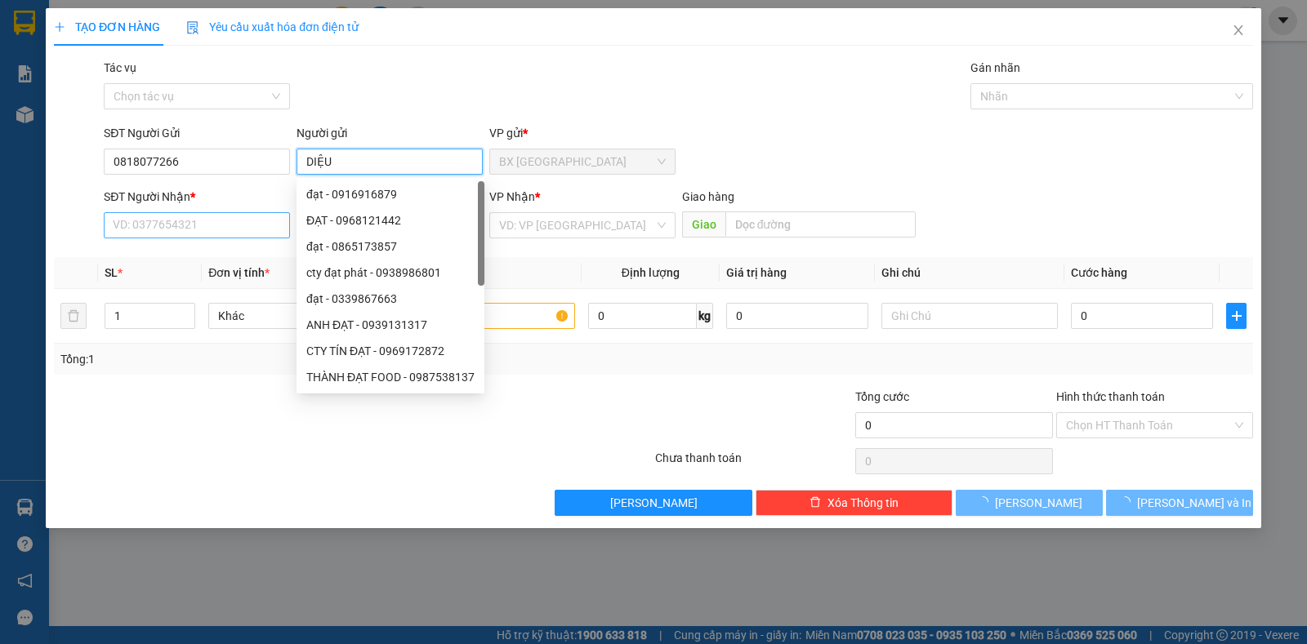
type input "DIỆU"
click at [186, 225] on input "SĐT Người Nhận *" at bounding box center [197, 225] width 186 height 26
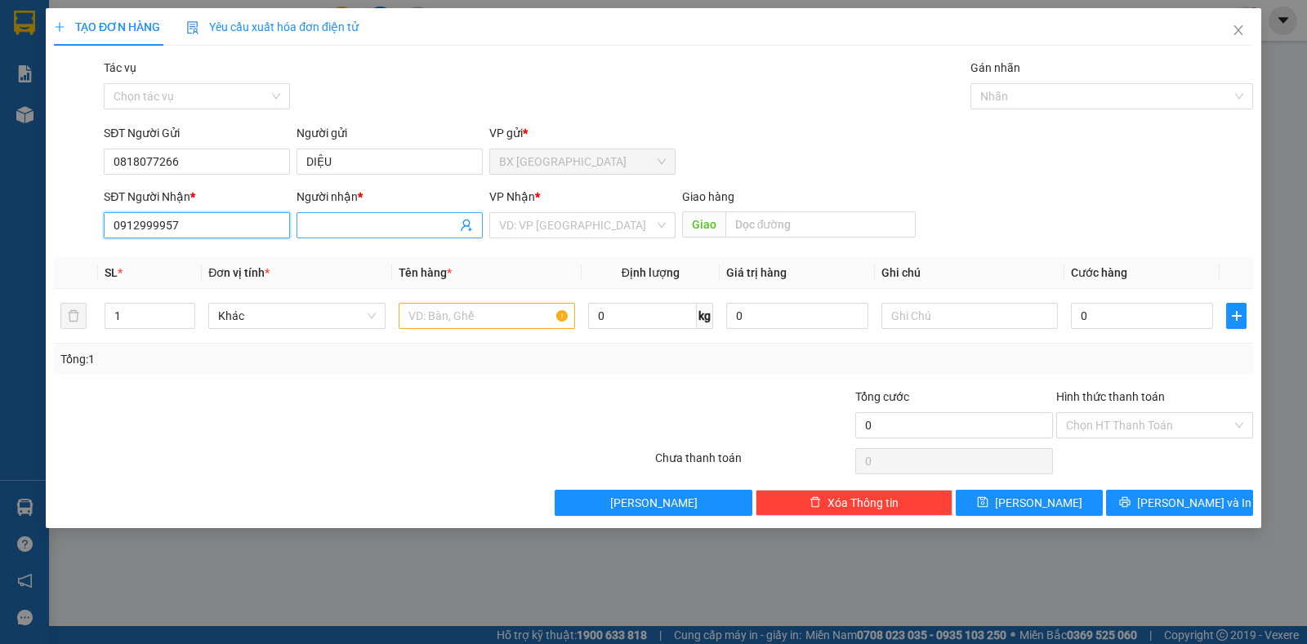
type input "0912999957"
click at [367, 225] on input "Người nhận *" at bounding box center [381, 225] width 150 height 18
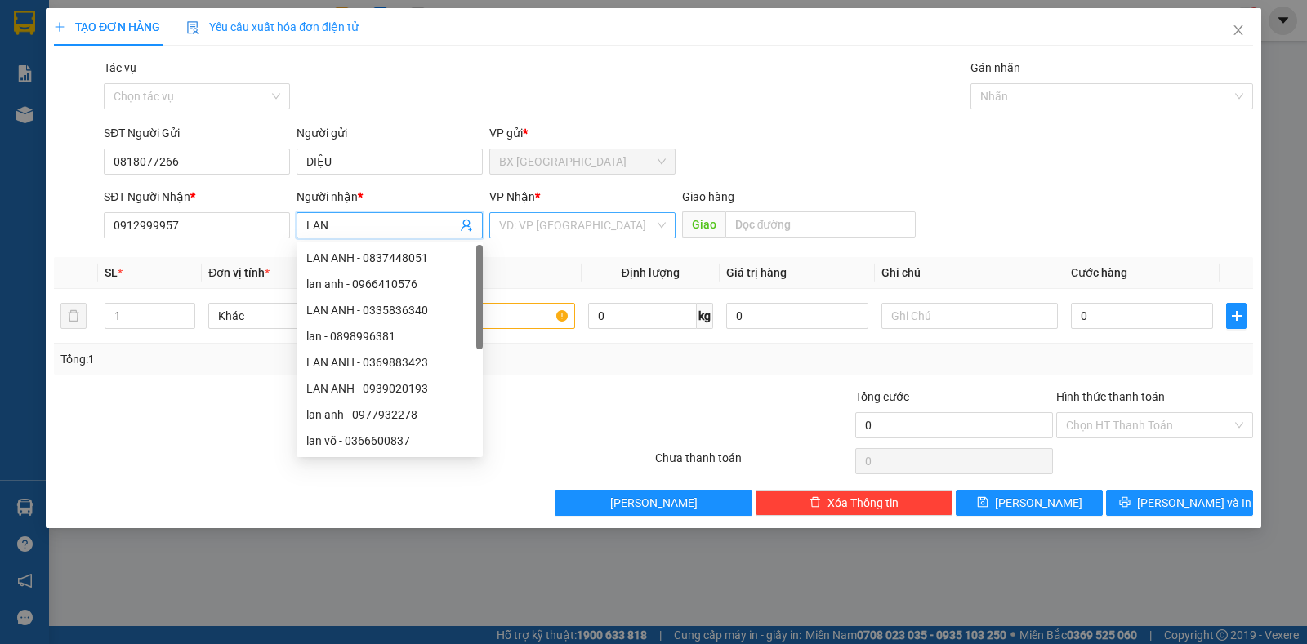
type input "LAN"
click at [608, 218] on input "search" at bounding box center [576, 225] width 155 height 25
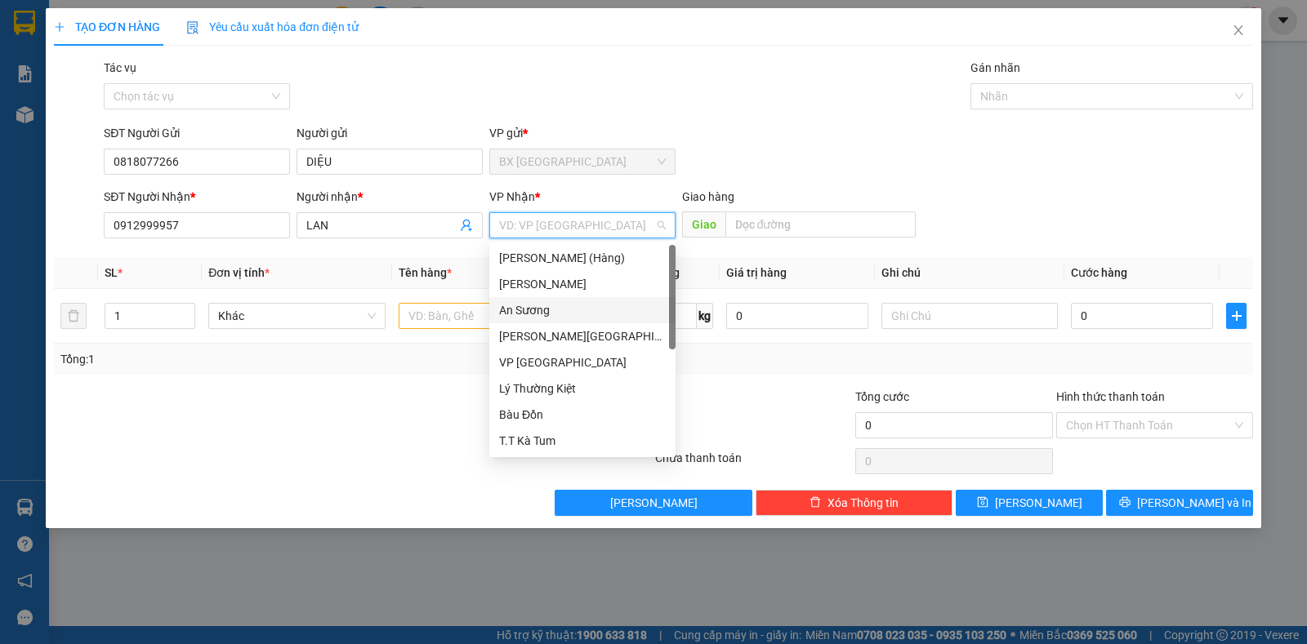
click at [542, 306] on div "An Sương" at bounding box center [582, 310] width 167 height 18
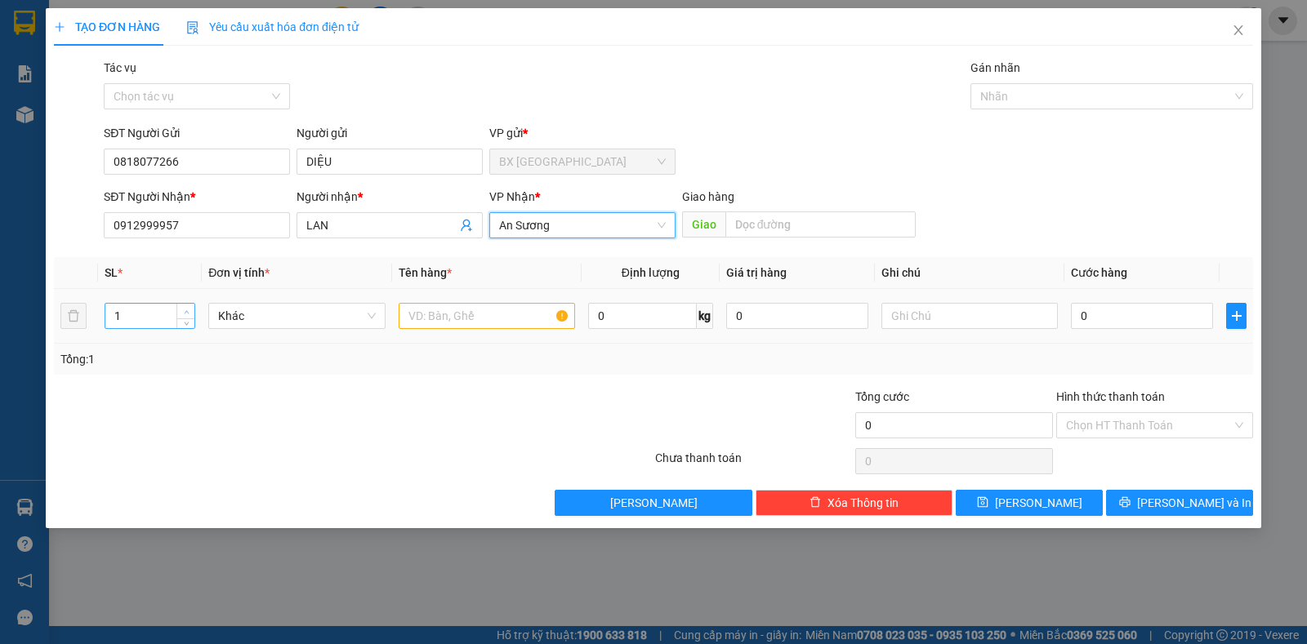
type input "2"
click at [182, 310] on span "up" at bounding box center [186, 312] width 10 height 10
click at [412, 314] on input "text" at bounding box center [487, 316] width 176 height 26
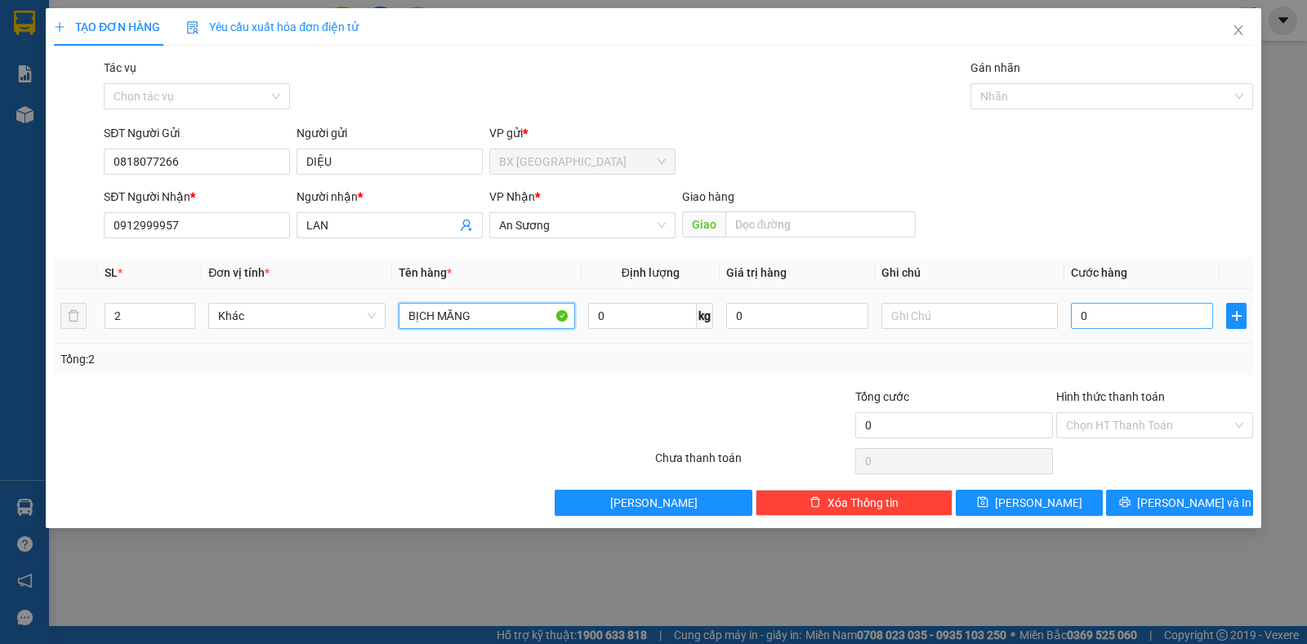
type input "BỊCH MĂNG"
type input "6"
type input "60"
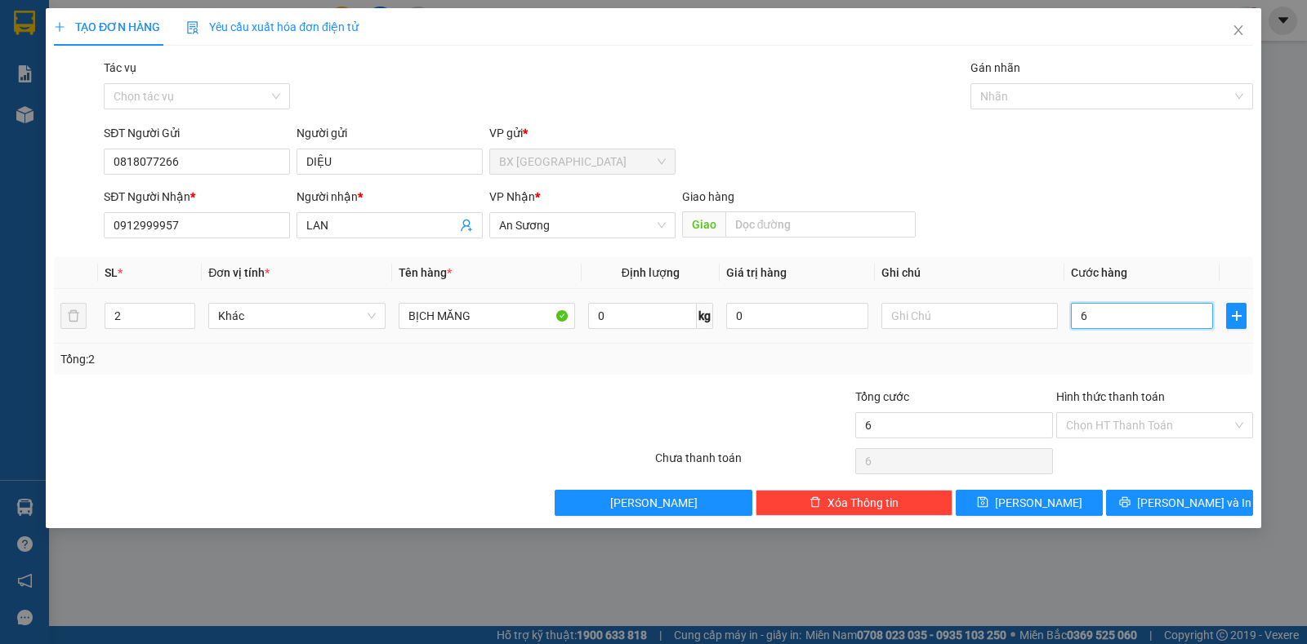
type input "60"
type input "60.000"
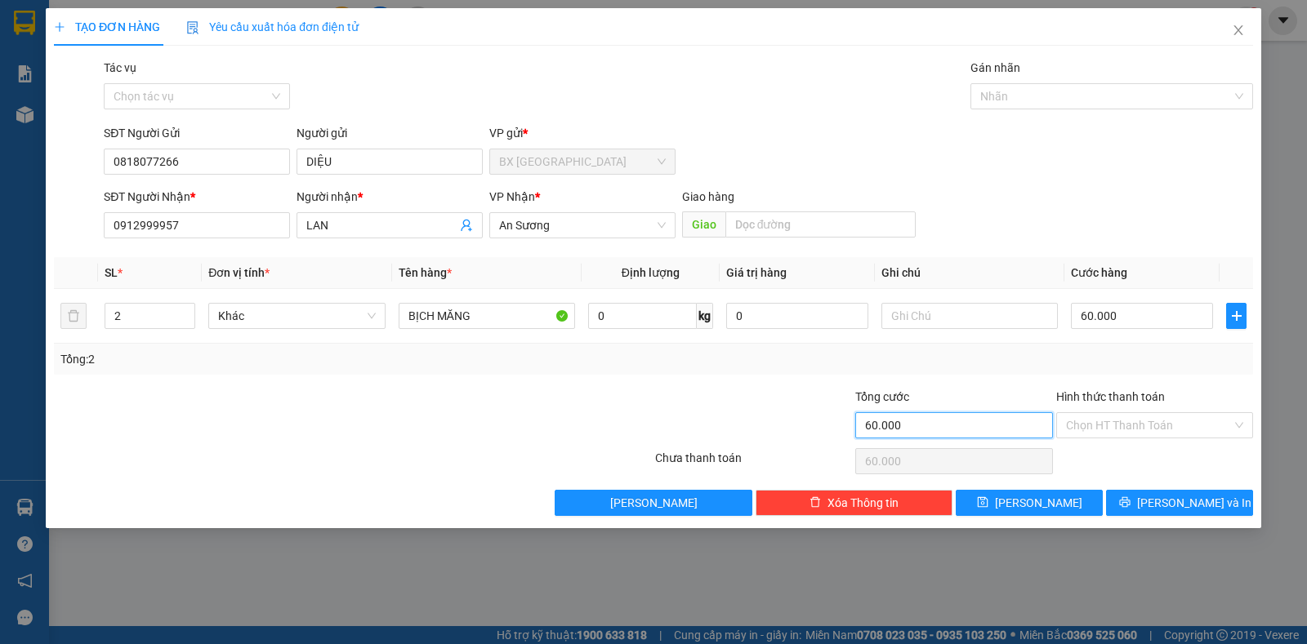
click at [906, 426] on input "60.000" at bounding box center [953, 425] width 197 height 26
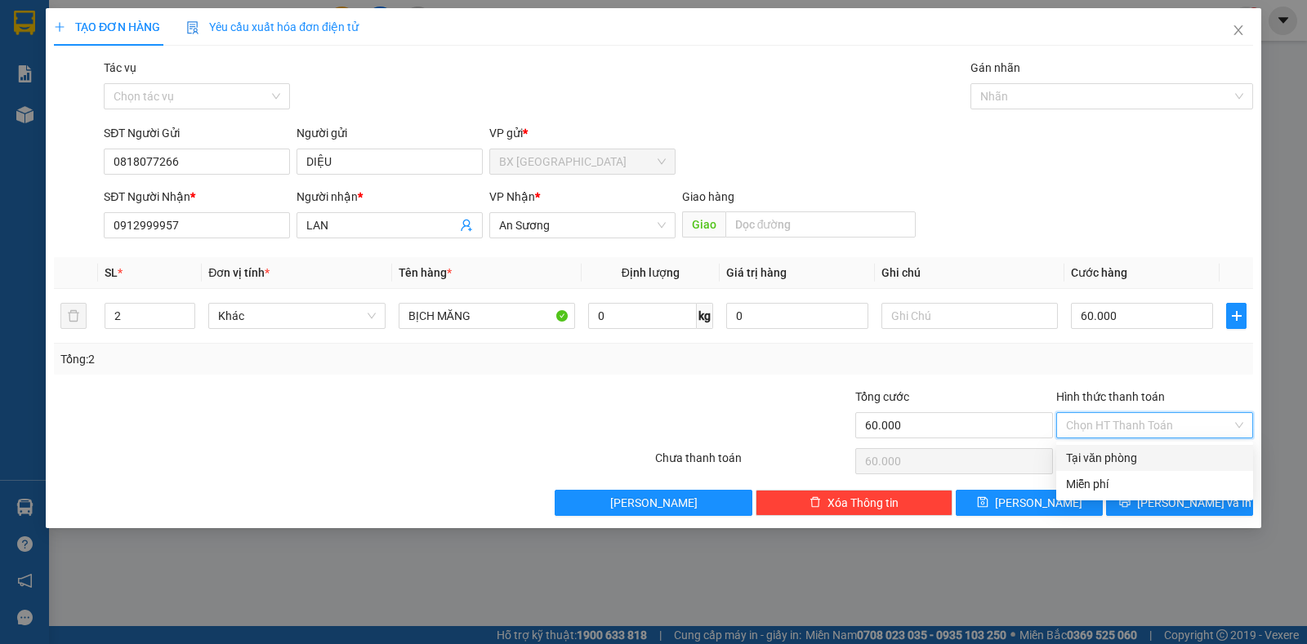
click at [1117, 419] on input "Hình thức thanh toán" at bounding box center [1149, 425] width 166 height 25
click at [1108, 453] on div "Tại văn phòng" at bounding box center [1154, 458] width 177 height 18
type input "0"
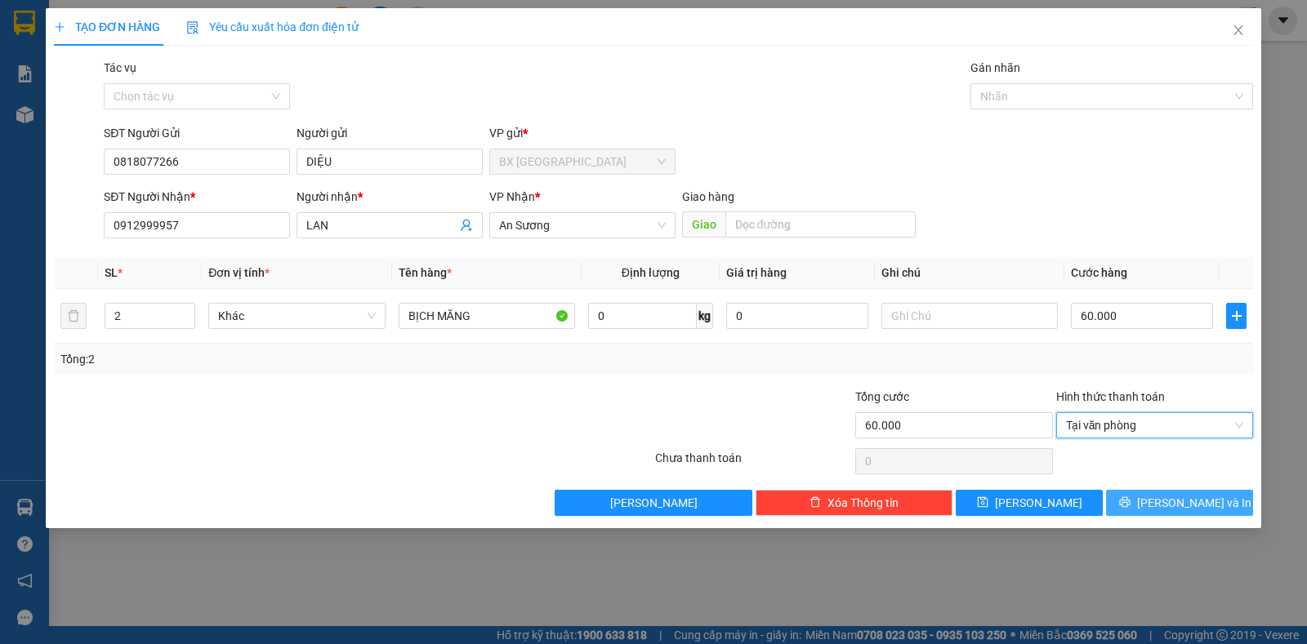
click at [1193, 510] on span "[PERSON_NAME] và In" at bounding box center [1194, 503] width 114 height 18
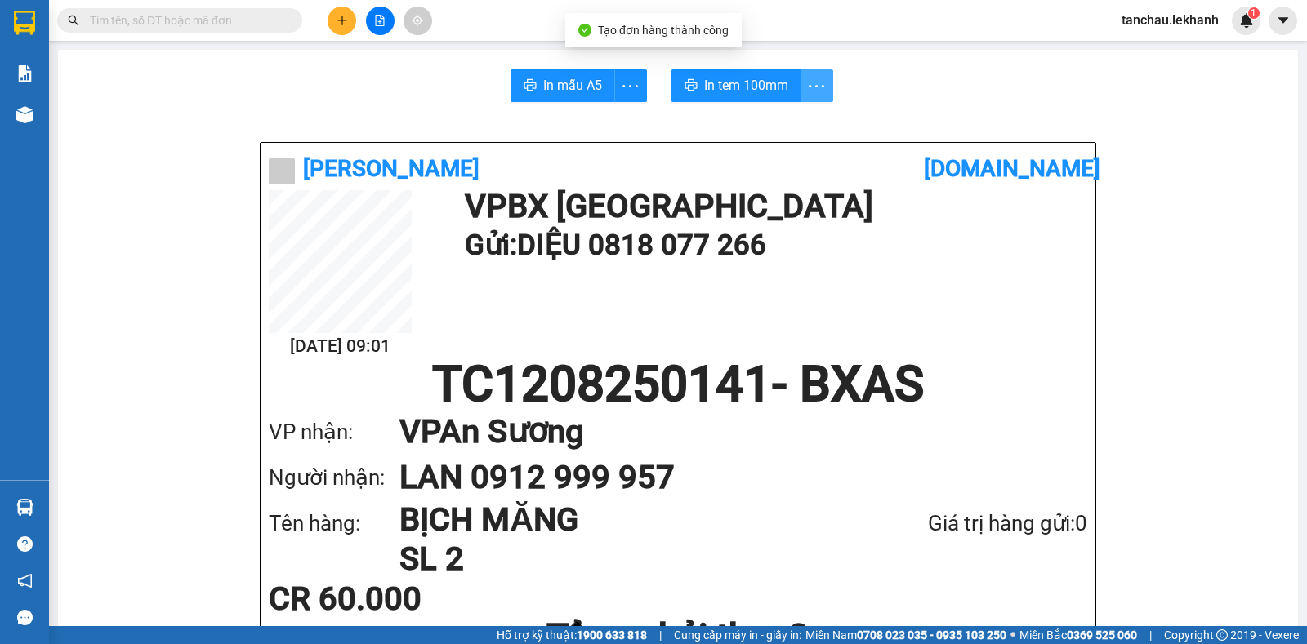
click at [801, 90] on span "more" at bounding box center [816, 86] width 31 height 20
click at [744, 120] on div "In tem 100mm theo số lượng (2)" at bounding box center [734, 122] width 163 height 18
click at [347, 22] on icon "plus" at bounding box center [342, 20] width 11 height 11
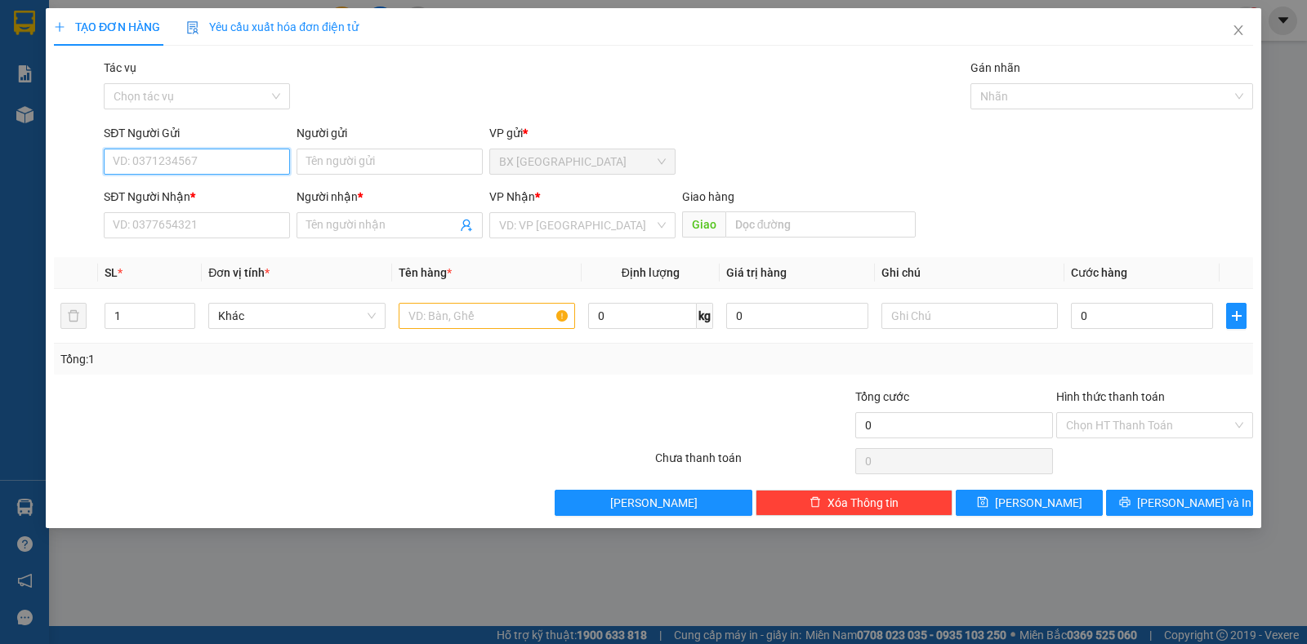
type input "0"
type input "6"
click at [207, 191] on div "0859634629 - YẾN" at bounding box center [197, 194] width 167 height 18
type input "0859634629"
type input "YẾN"
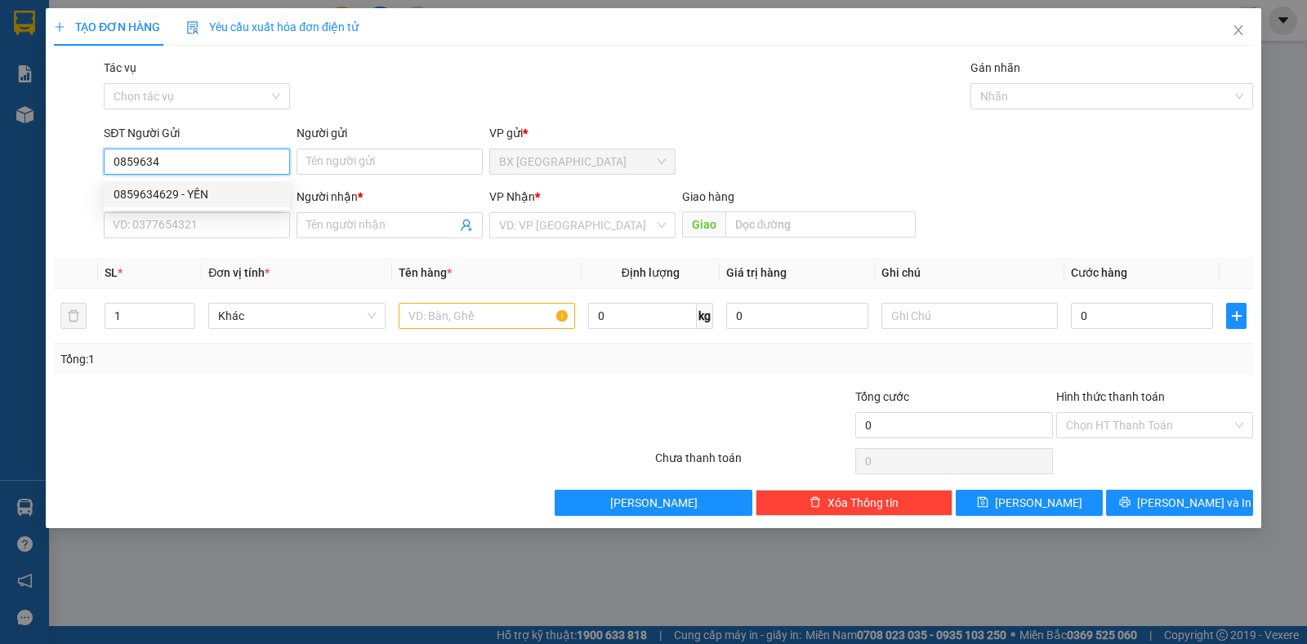
type input "0838986999"
type input "KHUÊ"
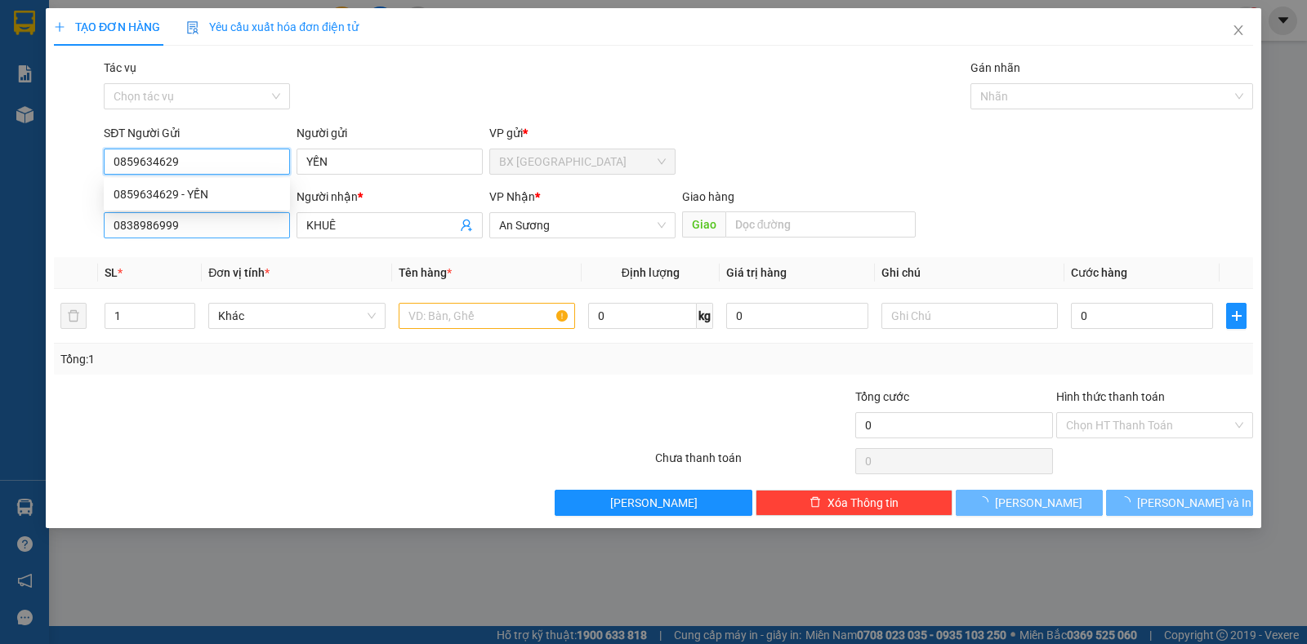
type input "30.000"
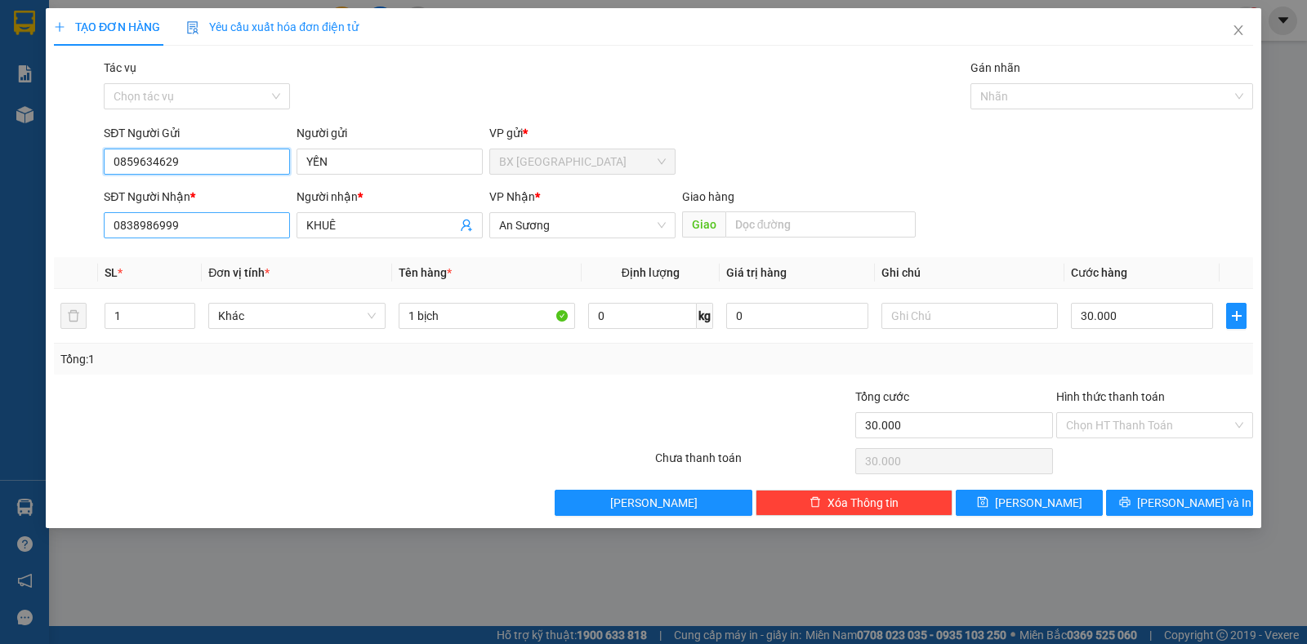
type input "0859634629"
click at [225, 223] on input "0838986999" at bounding box center [197, 225] width 186 height 26
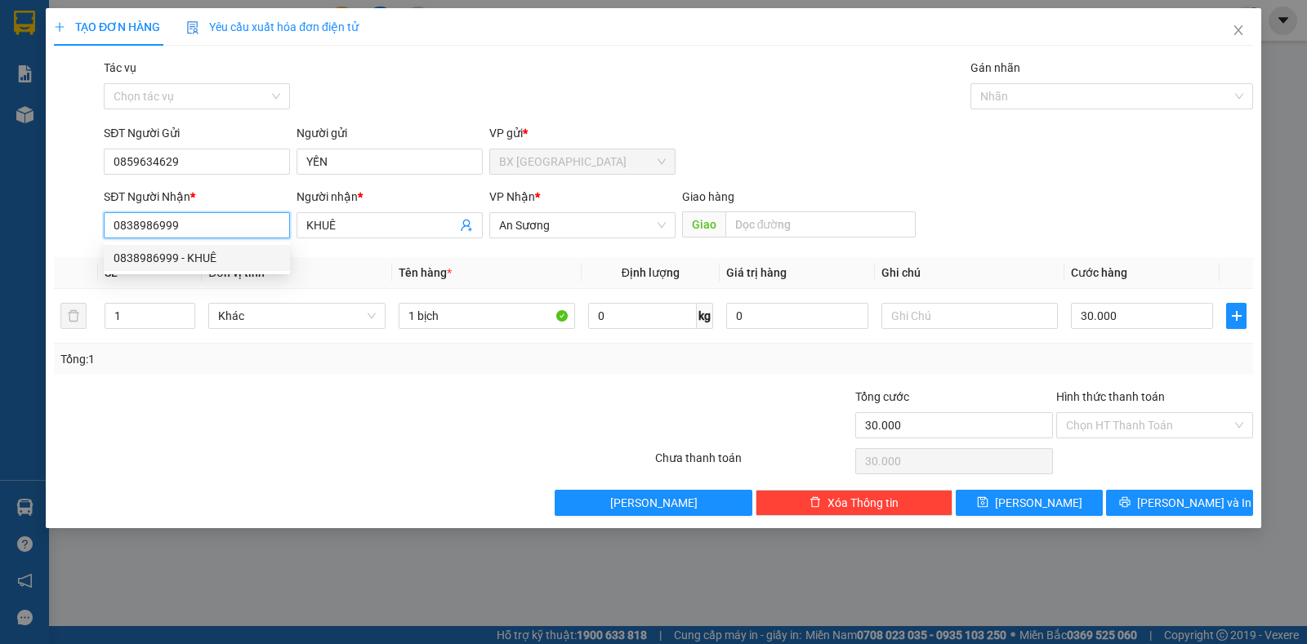
drag, startPoint x: 225, startPoint y: 223, endPoint x: 70, endPoint y: 222, distance: 155.2
click at [70, 222] on div "SĐT Người Nhận * 0838986999 Người nhận * KHUÊ VP Nhận * An Sương Giao hàng Giao" at bounding box center [653, 216] width 1202 height 57
type input "0855057868"
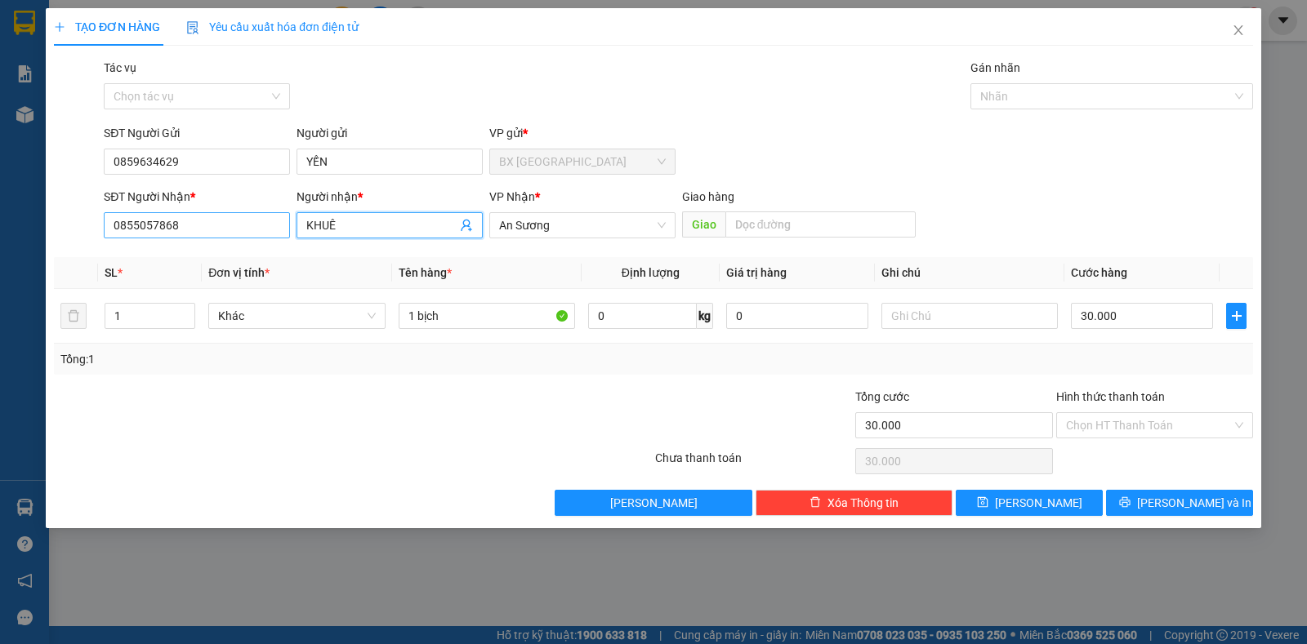
drag, startPoint x: 357, startPoint y: 225, endPoint x: 290, endPoint y: 215, distance: 67.8
click at [290, 215] on div "SĐT Người Nhận * 0855057868 Người nhận * KHUÊ VP Nhận * An Sương Giao hàng Giao" at bounding box center [678, 216] width 1156 height 57
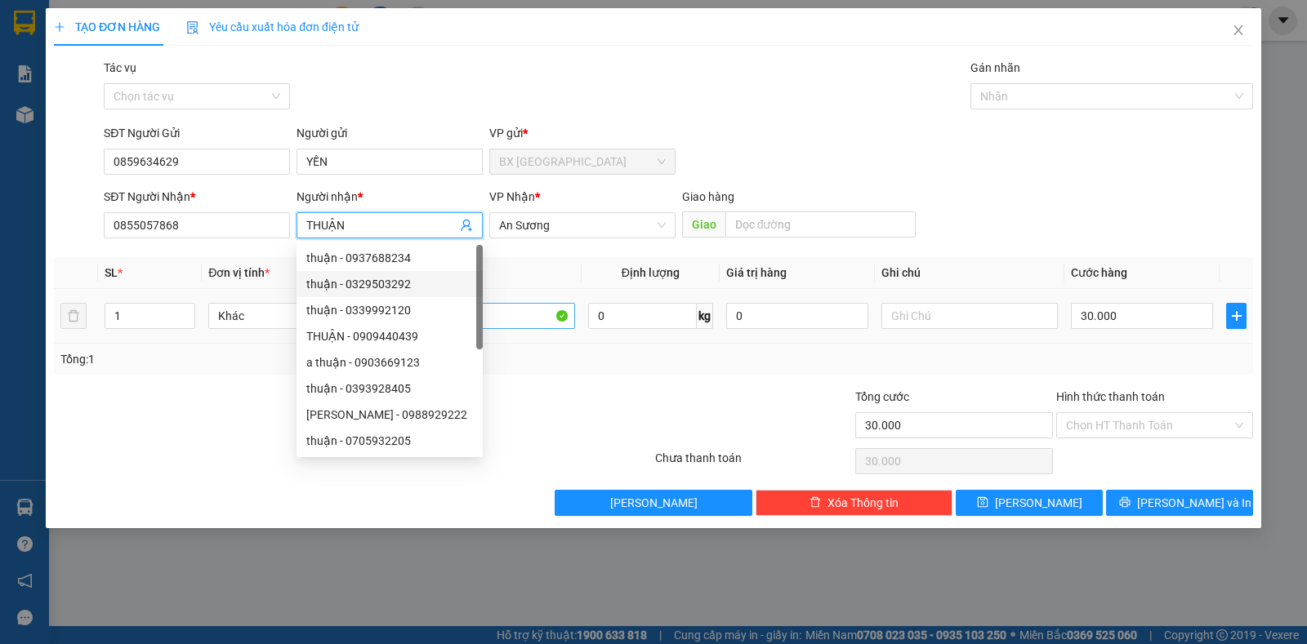
type input "THUẬN"
click at [520, 319] on input "1 bịch" at bounding box center [487, 316] width 176 height 26
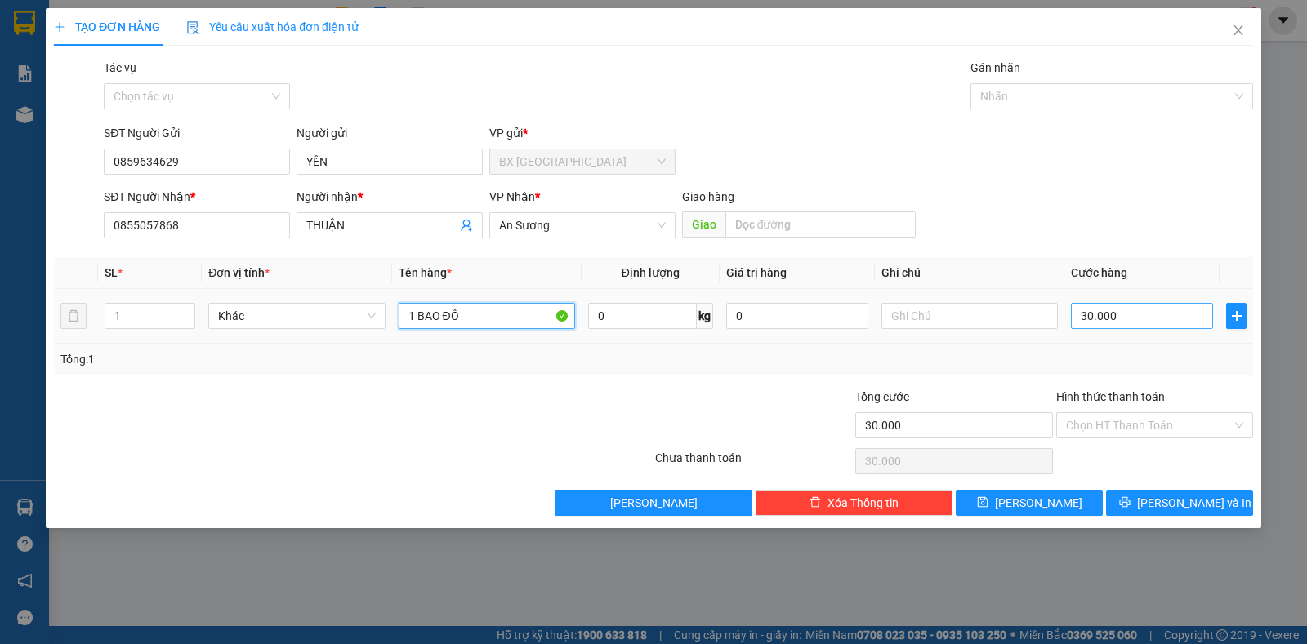
type input "1 BAO ĐỒ"
click at [1113, 308] on input "30.000" at bounding box center [1142, 316] width 142 height 26
type input "4"
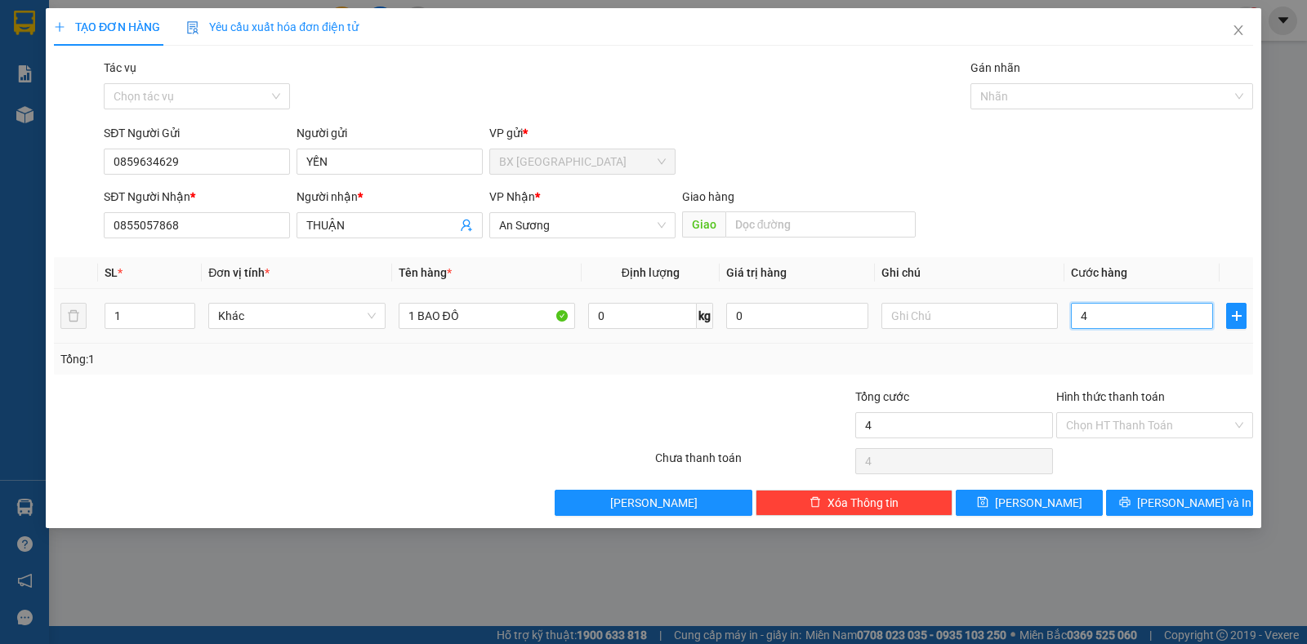
type input "40"
type input "40.000"
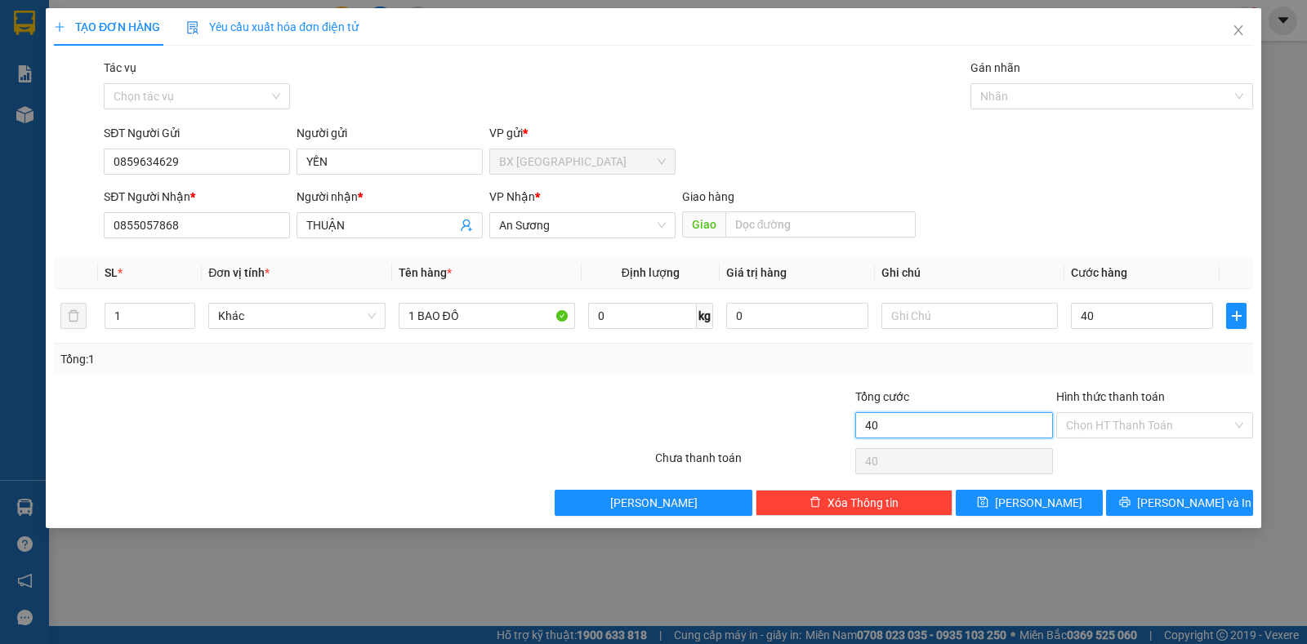
type input "40.000"
drag, startPoint x: 989, startPoint y: 412, endPoint x: 1085, endPoint y: 428, distance: 97.0
click at [993, 414] on input "40.000" at bounding box center [953, 425] width 197 height 26
click at [1092, 427] on input "Hình thức thanh toán" at bounding box center [1149, 425] width 166 height 25
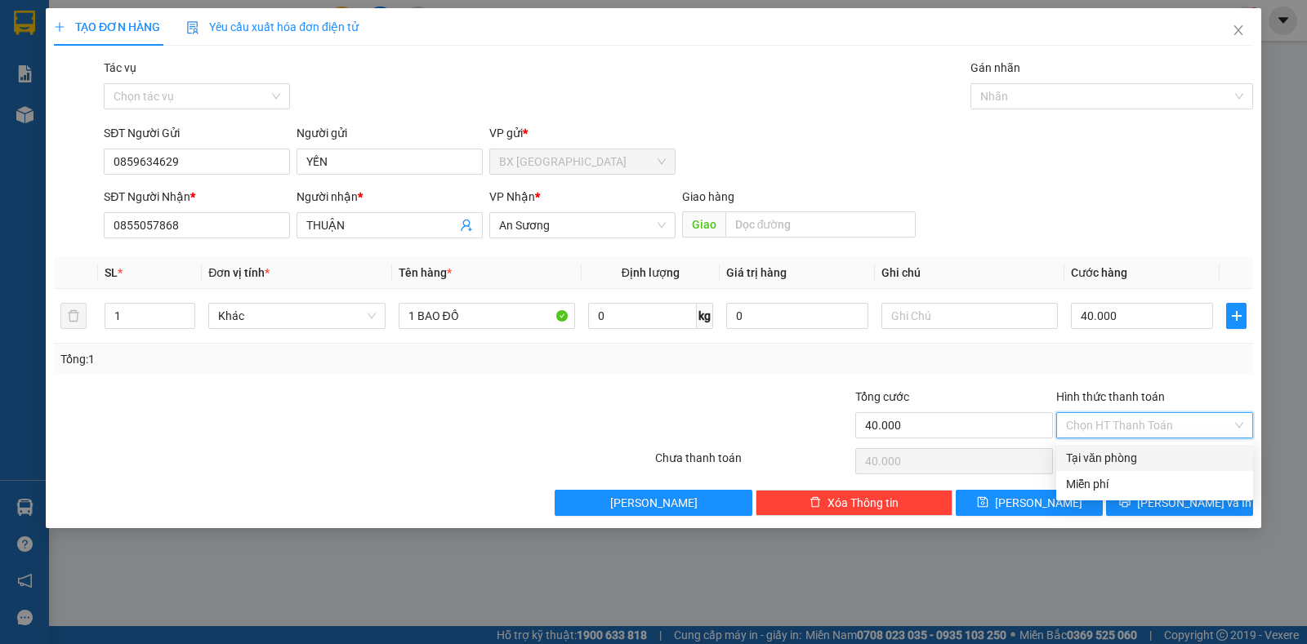
click at [1095, 450] on div "Tại văn phòng" at bounding box center [1154, 458] width 177 height 18
type input "0"
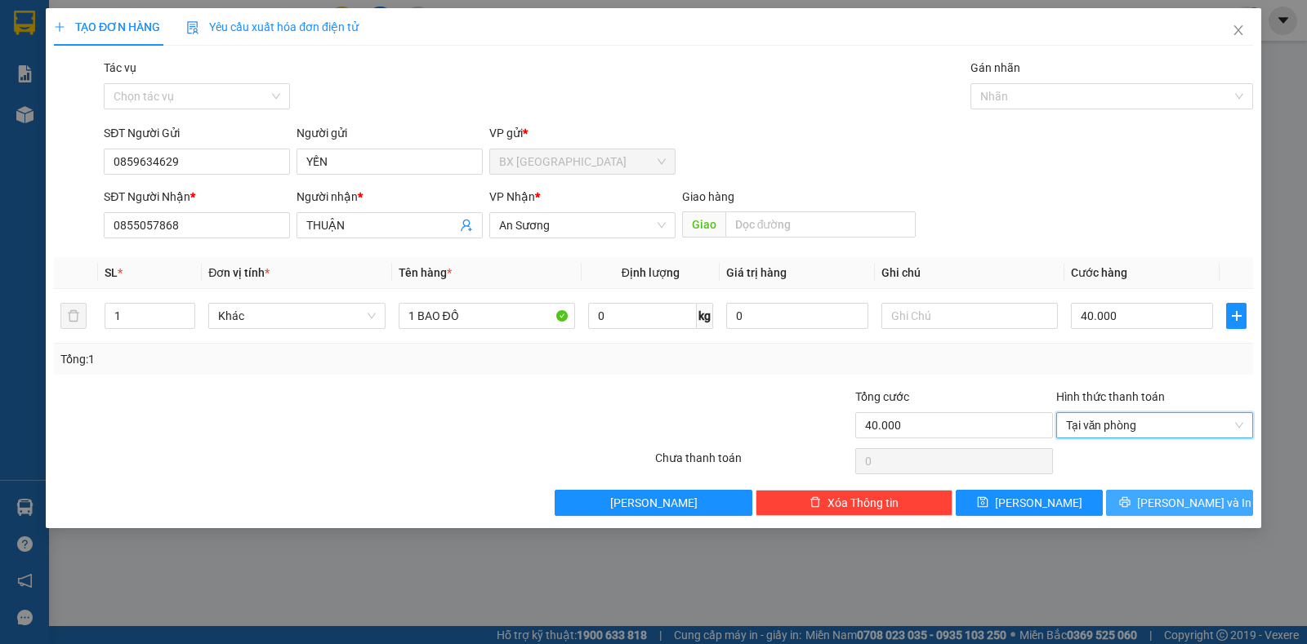
click at [1145, 506] on button "[PERSON_NAME] và In" at bounding box center [1179, 503] width 147 height 26
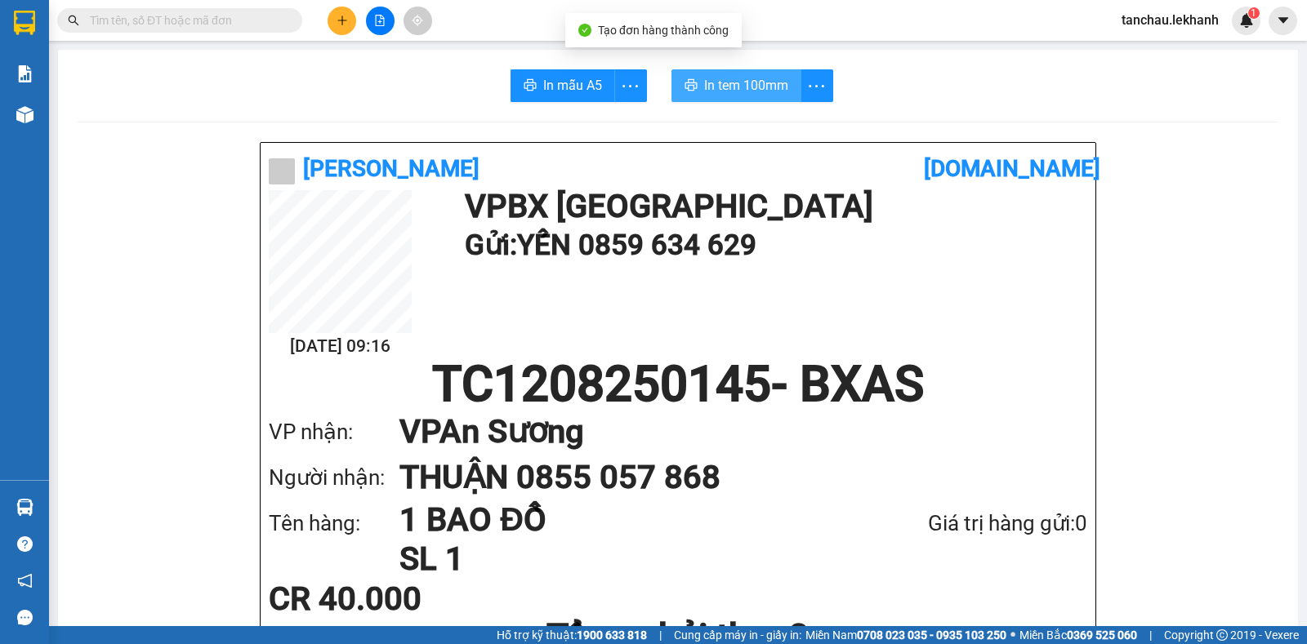
drag, startPoint x: 711, startPoint y: 78, endPoint x: 839, endPoint y: 297, distance: 254.0
click at [711, 82] on span "In tem 100mm" at bounding box center [746, 85] width 84 height 20
